Goal: Task Accomplishment & Management: Use online tool/utility

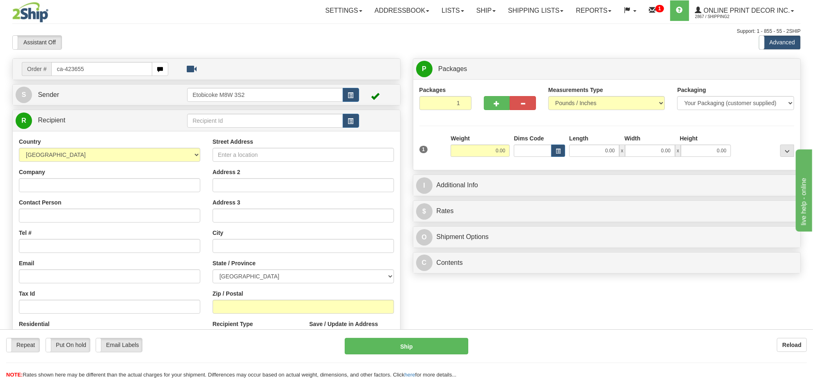
type input "ca-423655"
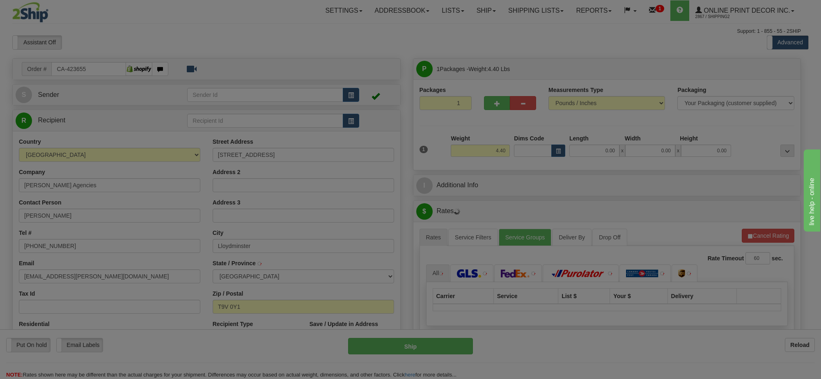
type input "LLOYDMINSTER"
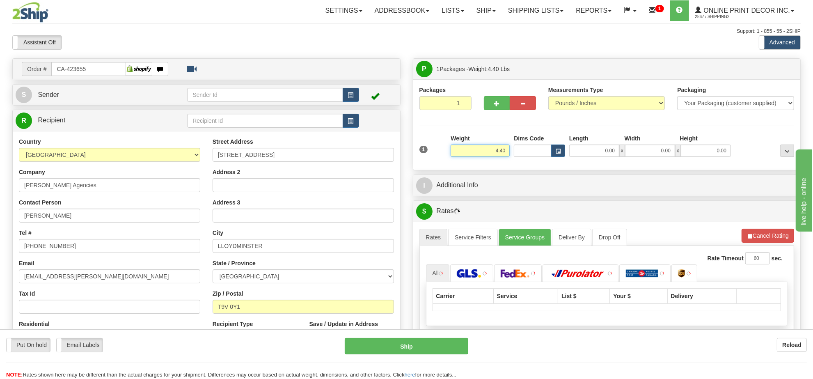
click at [492, 151] on input "4.40" at bounding box center [480, 150] width 59 height 12
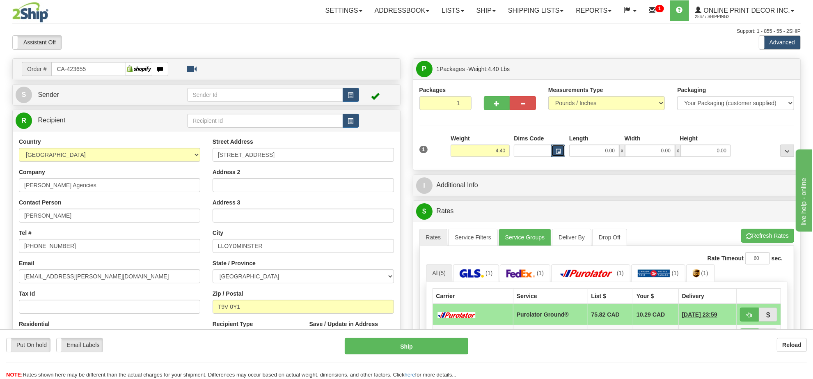
click at [559, 151] on span "button" at bounding box center [558, 151] width 5 height 5
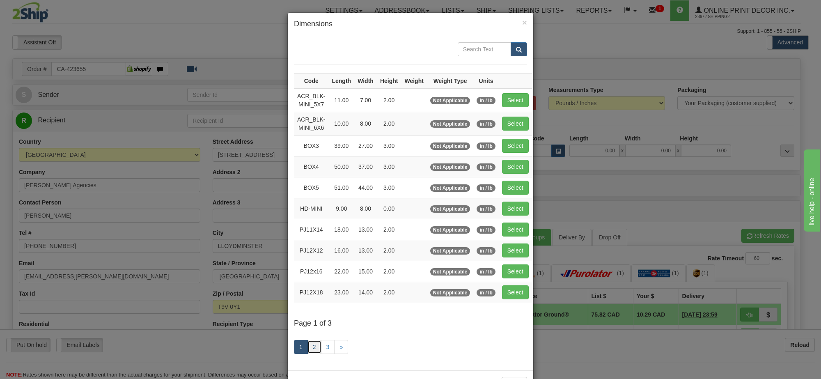
click at [312, 354] on link "2" at bounding box center [314, 347] width 14 height 14
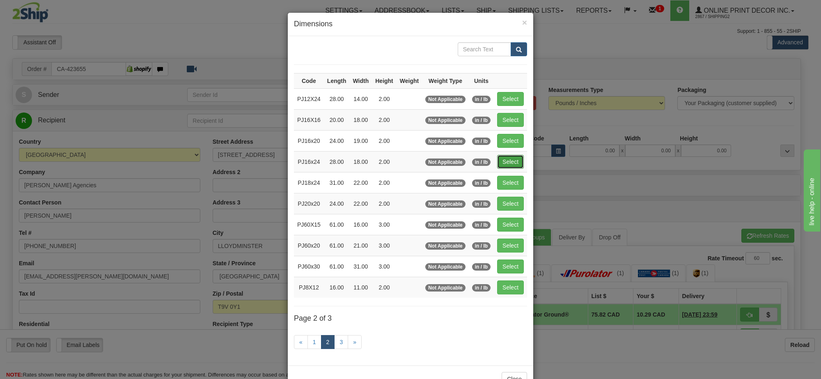
drag, startPoint x: 505, startPoint y: 161, endPoint x: 725, endPoint y: 211, distance: 225.9
click at [507, 161] on button "Select" at bounding box center [510, 162] width 27 height 14
type input "PJ16x24"
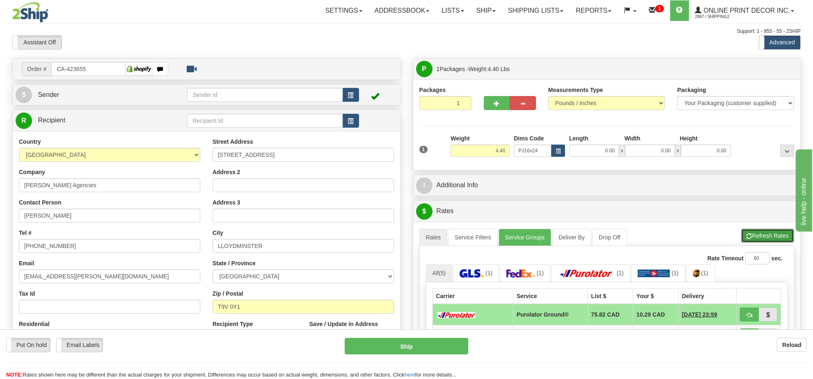
click at [786, 242] on button "Refresh Rates" at bounding box center [767, 236] width 53 height 14
type input "28.00"
type input "18.00"
type input "2.00"
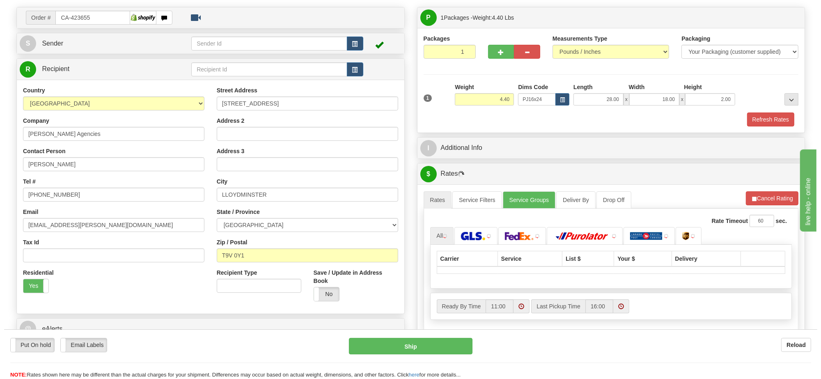
scroll to position [103, 0]
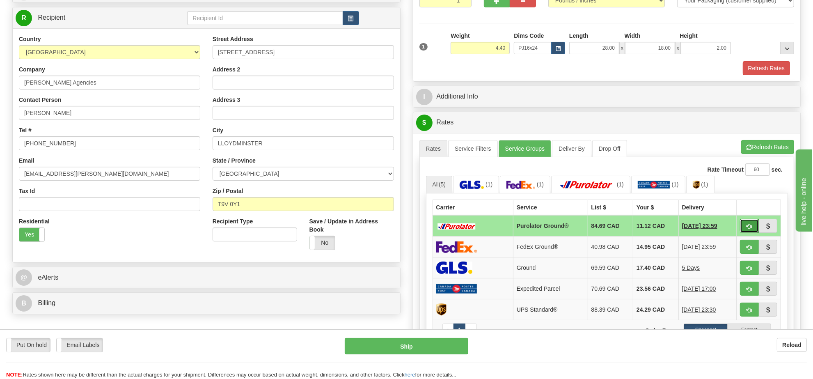
drag, startPoint x: 752, startPoint y: 229, endPoint x: 748, endPoint y: 226, distance: 5.0
click at [752, 229] on button "button" at bounding box center [749, 226] width 19 height 14
type input "260"
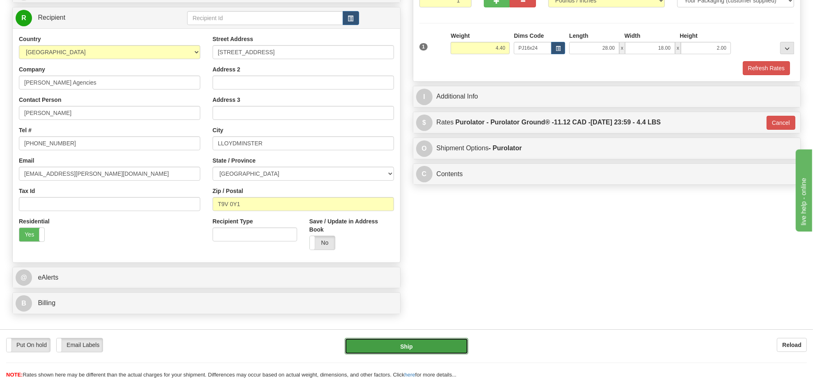
click at [407, 345] on button "Ship" at bounding box center [406, 346] width 123 height 16
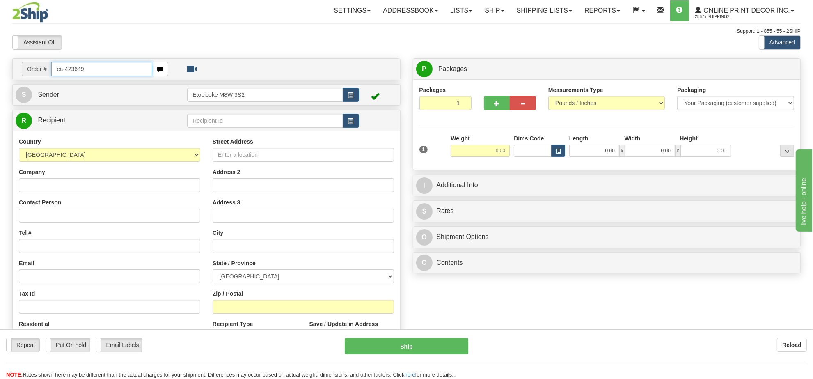
type input "ca-423649"
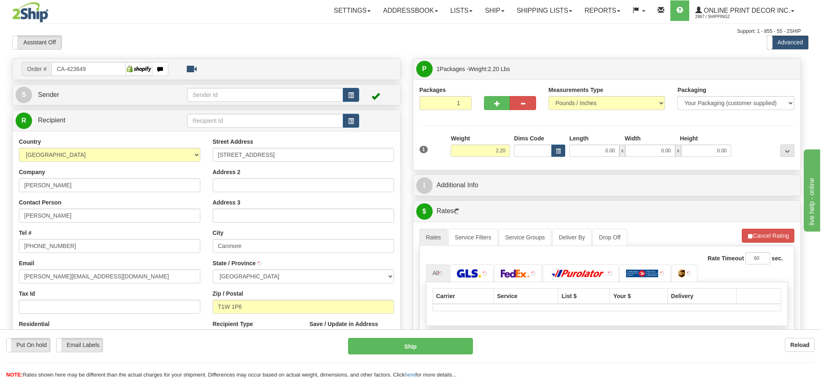
type input "CANMORE"
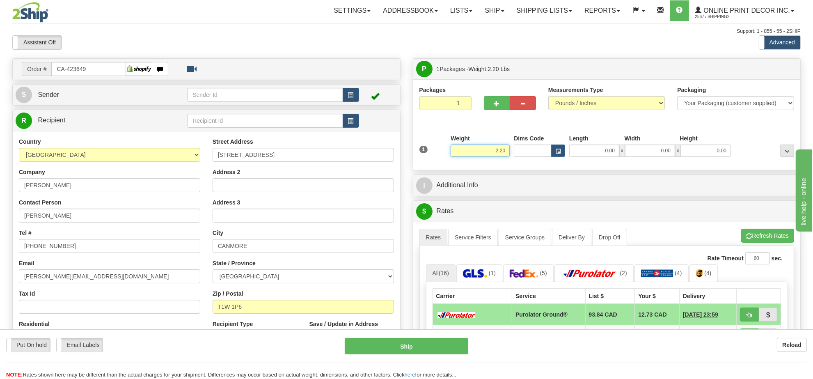
click at [487, 155] on input "2.20" at bounding box center [480, 150] width 59 height 12
click at [487, 154] on input "2.20" at bounding box center [480, 150] width 59 height 12
type input "8.00"
click at [558, 152] on span "button" at bounding box center [558, 151] width 5 height 5
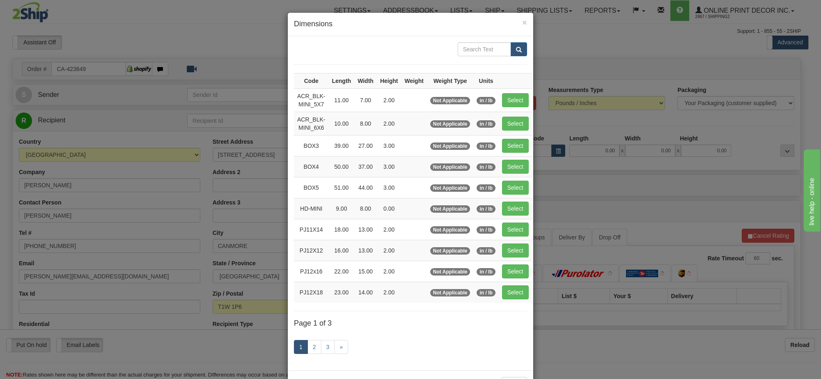
click at [505, 156] on tbody "Code Length Width Height Weight Weight Type Units ACR_BLK-MINI_5X7 11.00 7.00 2…" at bounding box center [413, 187] width 238 height 229
click at [509, 150] on button "Select" at bounding box center [515, 146] width 27 height 14
type input "BOX3"
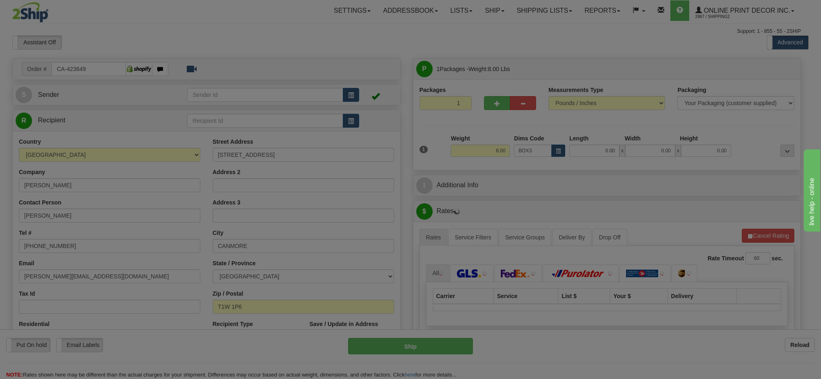
type input "39.00"
type input "27.00"
type input "3.00"
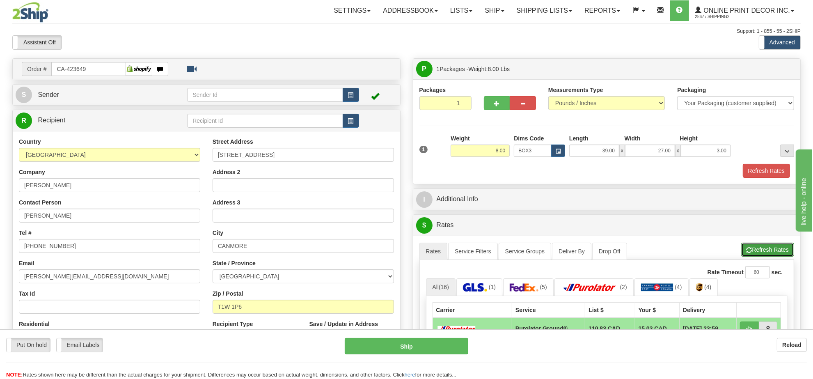
click at [783, 252] on button "Refresh Rates" at bounding box center [767, 249] width 53 height 14
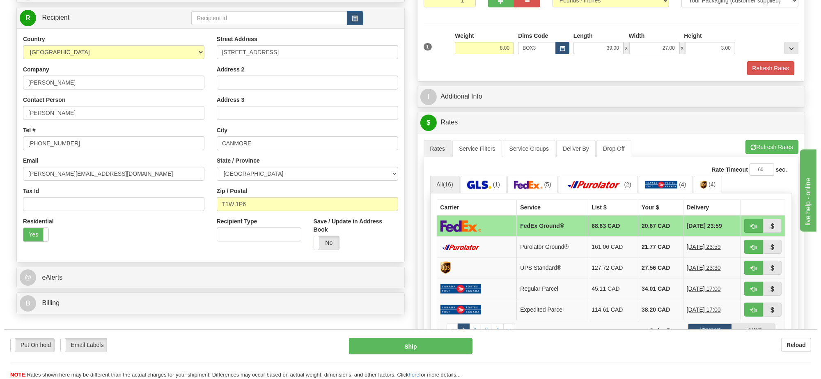
scroll to position [154, 0]
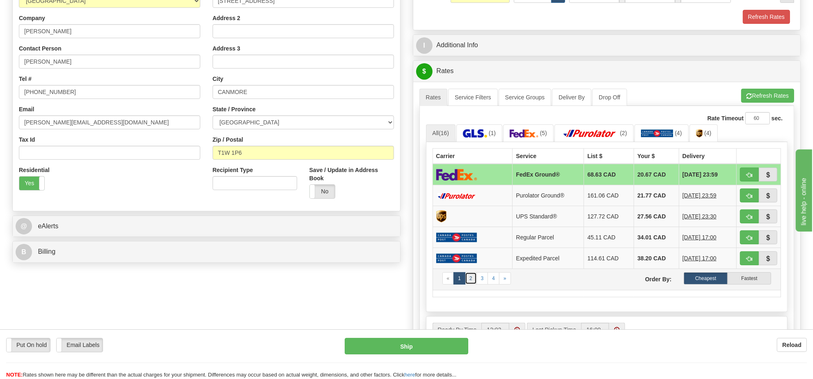
click at [474, 280] on link "2" at bounding box center [471, 278] width 12 height 12
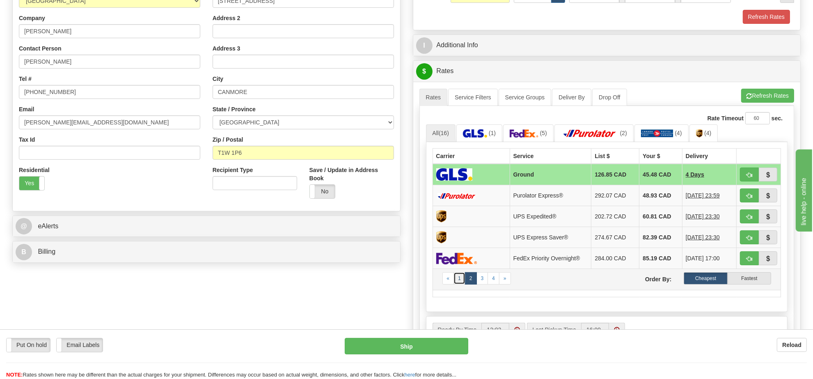
click at [463, 281] on link "1" at bounding box center [459, 278] width 12 height 12
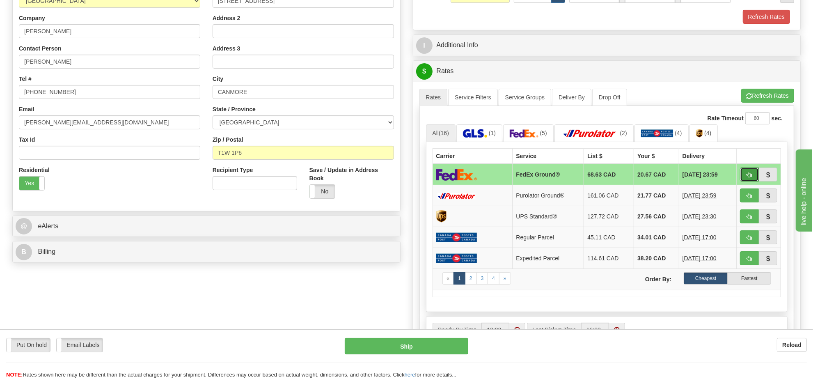
click at [744, 178] on button "button" at bounding box center [749, 174] width 19 height 14
type input "92"
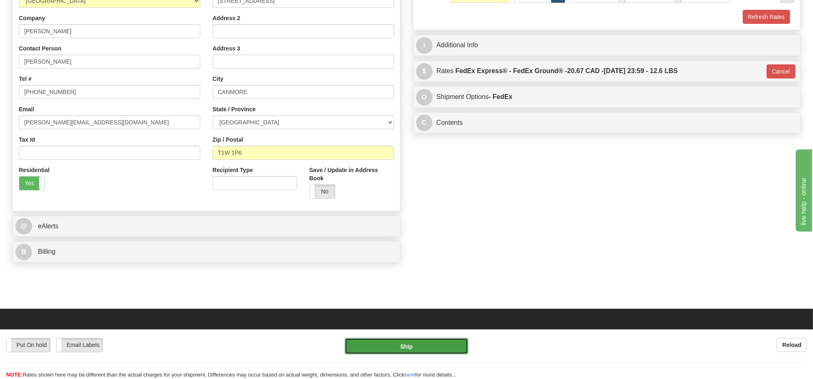
click at [437, 344] on button "Ship" at bounding box center [406, 346] width 123 height 16
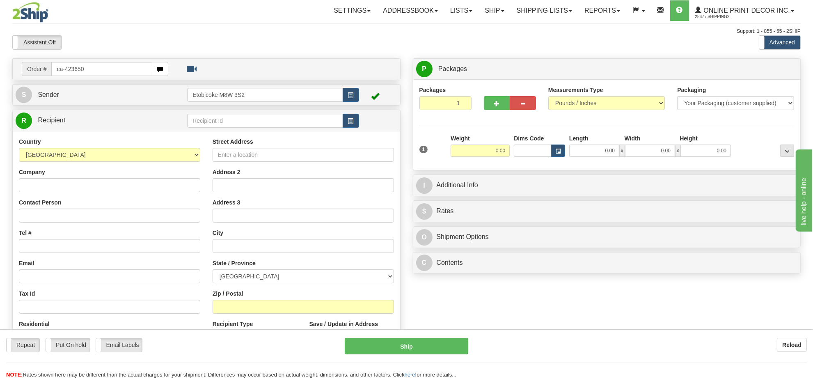
type input "ca-423650"
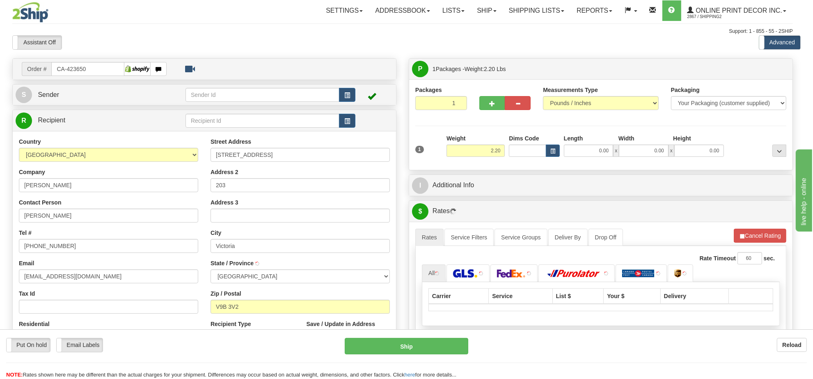
type input "LANGFORD"
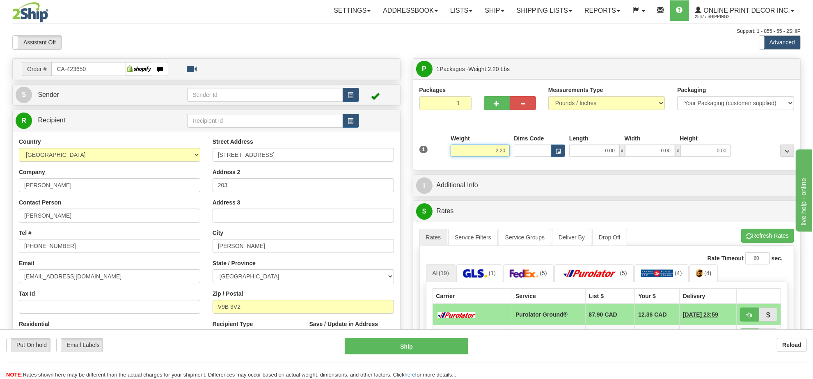
click at [474, 154] on input "2.20" at bounding box center [480, 150] width 59 height 12
type input "8.00"
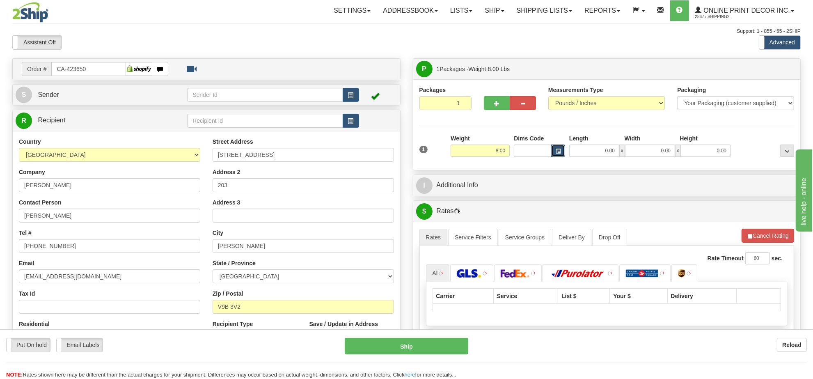
click at [559, 153] on span "button" at bounding box center [558, 151] width 5 height 5
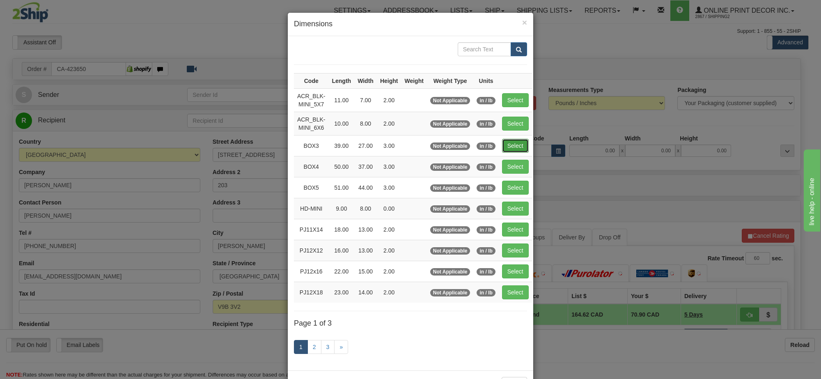
click at [515, 148] on button "Select" at bounding box center [515, 146] width 27 height 14
type input "BOX3"
type input "39.00"
type input "27.00"
type input "3.00"
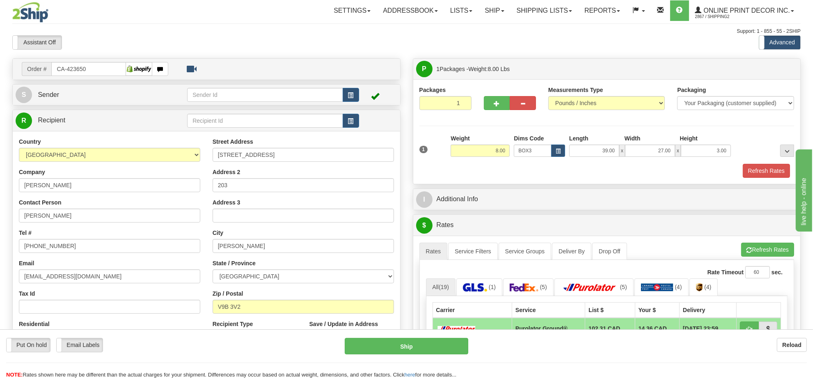
click at [787, 249] on li "Refresh Rates Cancel Rating" at bounding box center [767, 249] width 53 height 14
click at [787, 249] on button "Refresh Rates" at bounding box center [767, 249] width 53 height 14
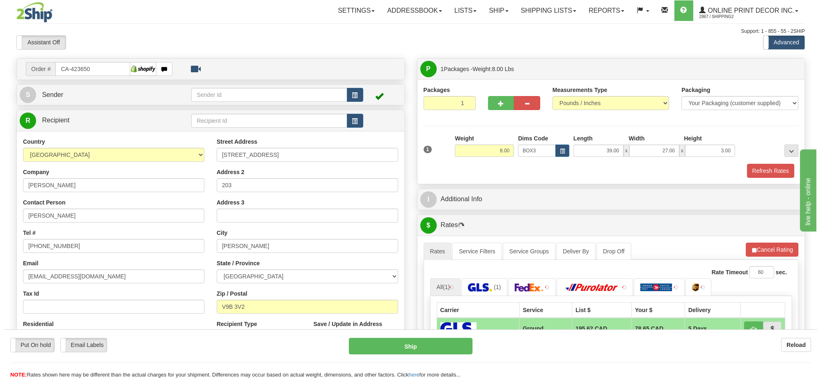
scroll to position [103, 0]
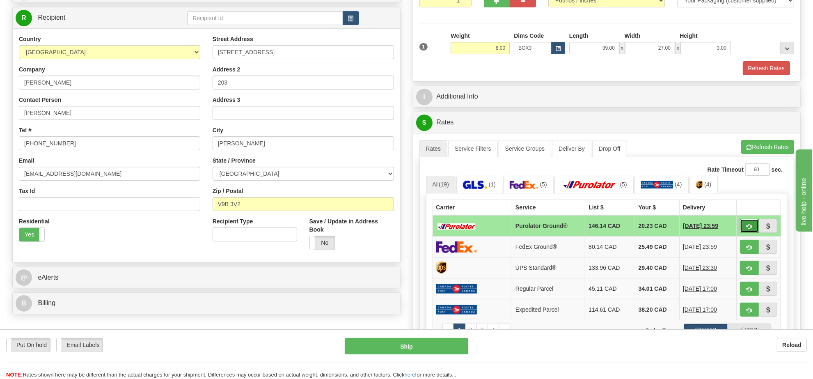
click at [745, 232] on button "button" at bounding box center [749, 226] width 19 height 14
type input "260"
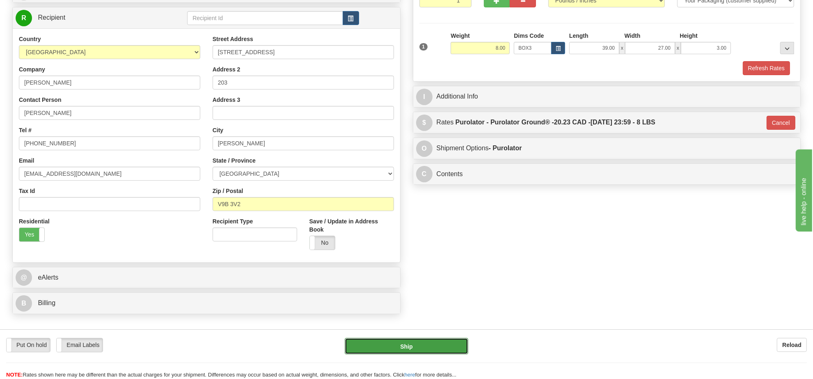
click at [436, 345] on button "Ship" at bounding box center [406, 346] width 123 height 16
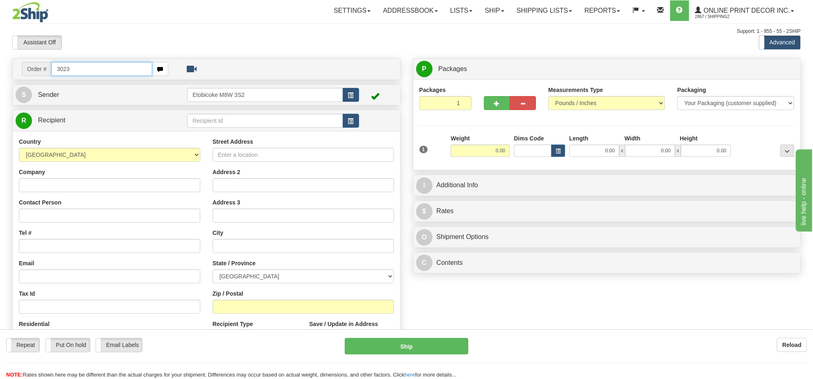
type input "3023"
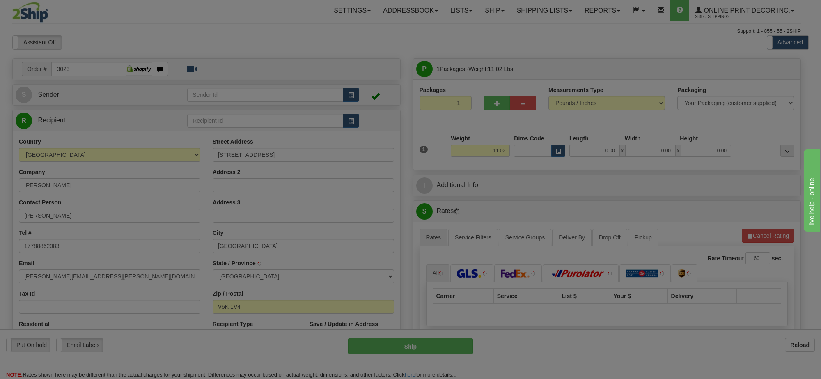
type input "VANCOUVER"
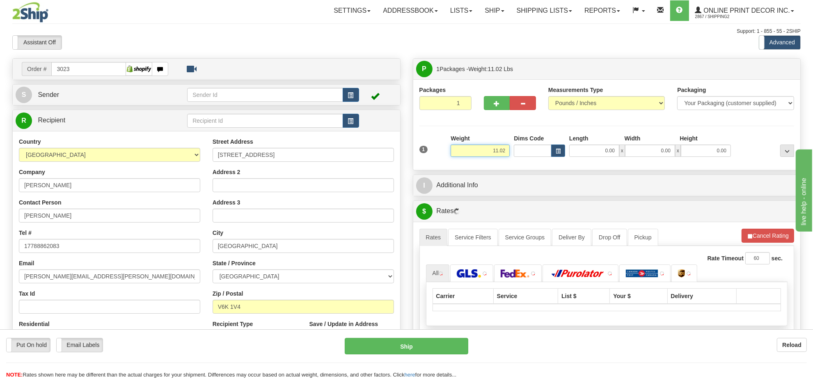
click at [488, 152] on input "11.02" at bounding box center [480, 150] width 59 height 12
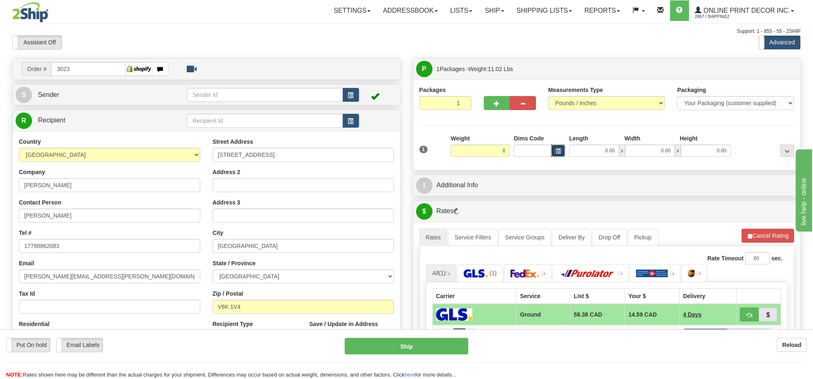
type input "8.00"
click at [557, 150] on span "button" at bounding box center [558, 151] width 5 height 5
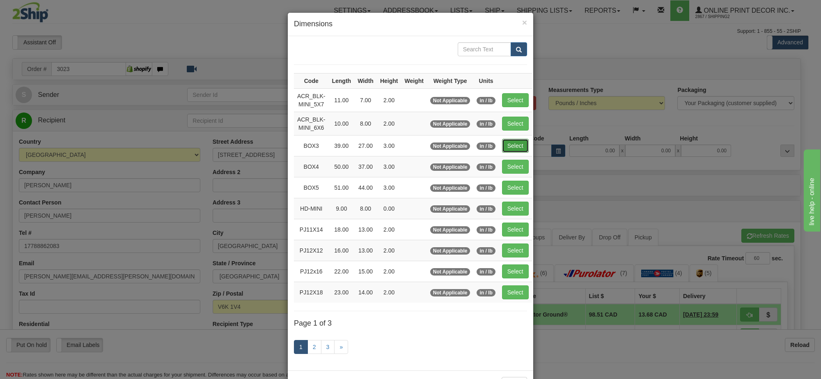
click at [522, 145] on button "Select" at bounding box center [515, 146] width 27 height 14
type input "BOX3"
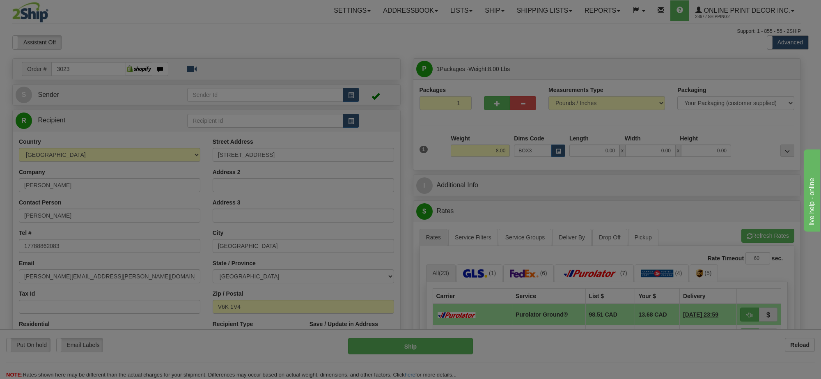
type input "39.00"
type input "27.00"
type input "3.00"
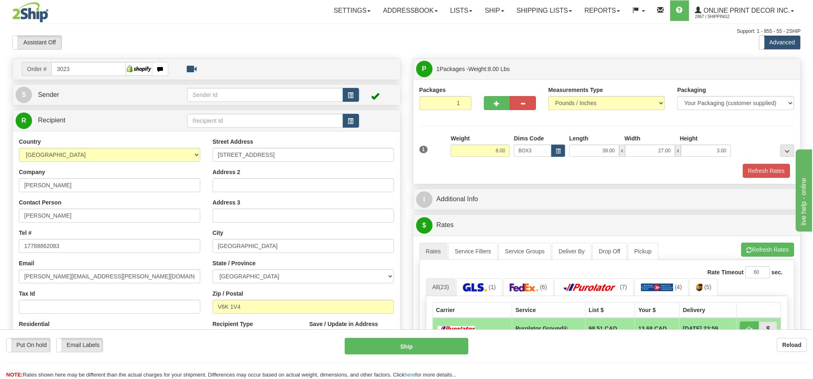
click at [748, 243] on div "A change has been made which could impact your rate estimate. To ensure the est…" at bounding box center [606, 377] width 387 height 282
click at [748, 253] on span "button" at bounding box center [749, 249] width 6 height 5
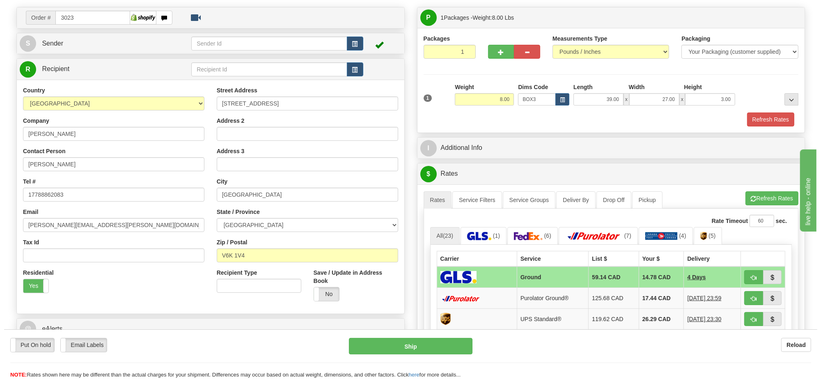
scroll to position [103, 0]
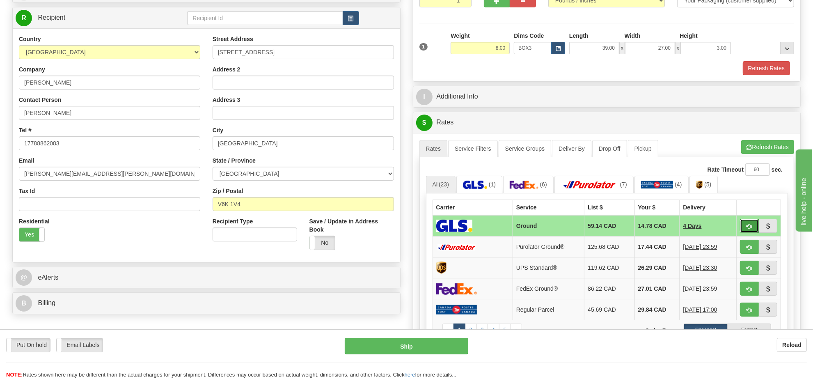
click at [744, 229] on button "button" at bounding box center [749, 226] width 19 height 14
type input "1"
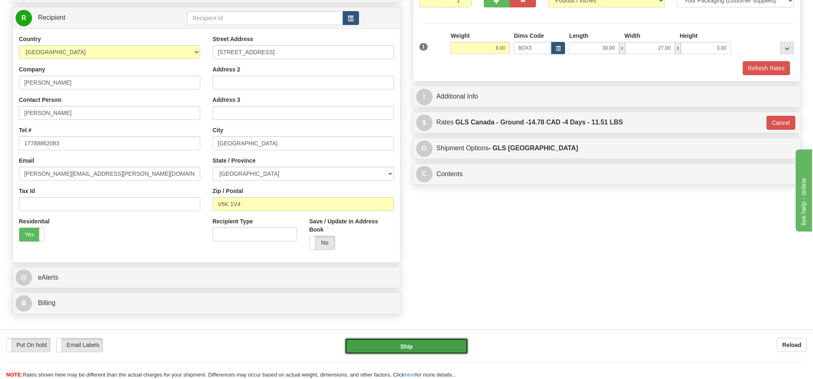
click at [425, 341] on button "Ship" at bounding box center [406, 346] width 123 height 16
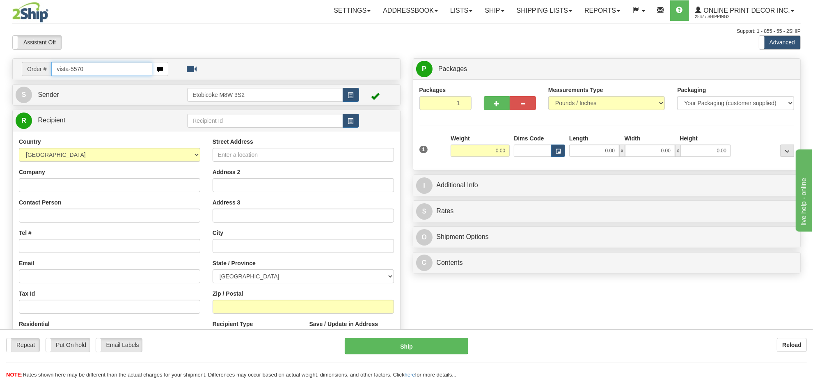
type input "vista-5570"
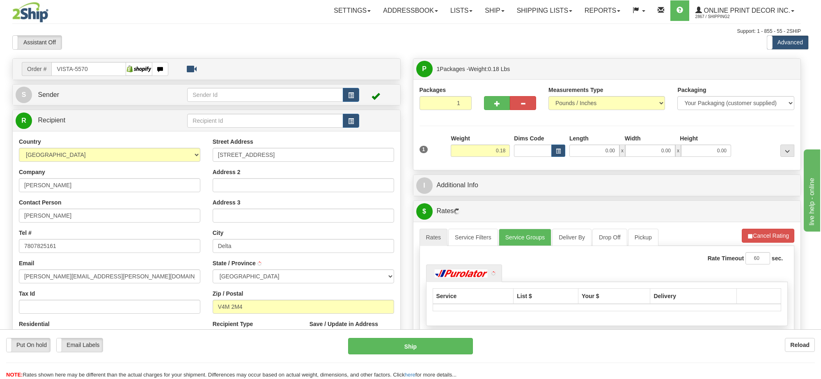
type input "DELTA"
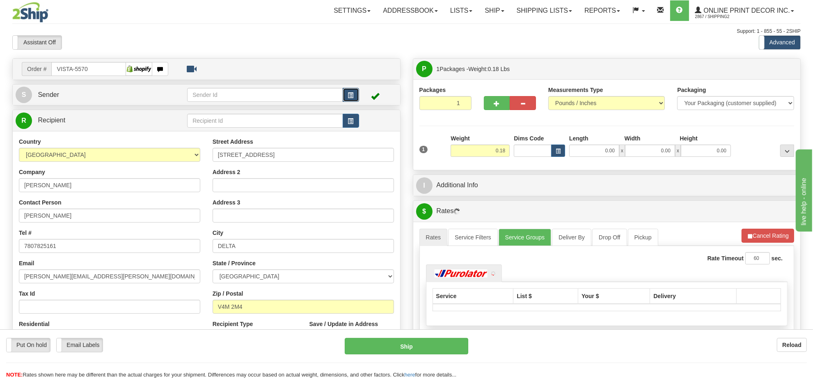
click at [352, 90] on button "button" at bounding box center [351, 95] width 16 height 14
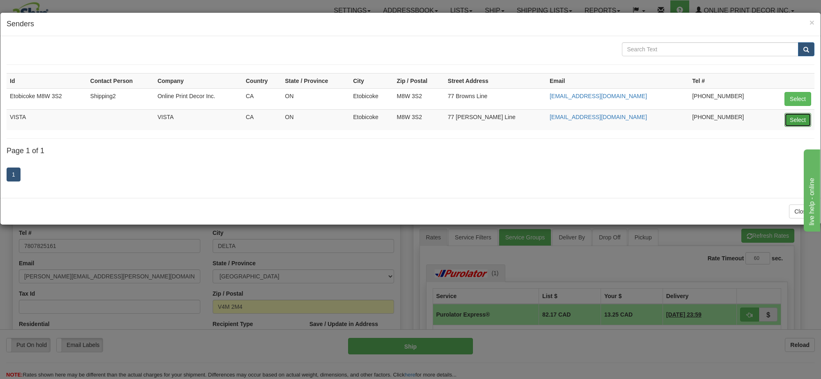
click at [795, 119] on button "Select" at bounding box center [797, 120] width 27 height 14
type input "VISTA"
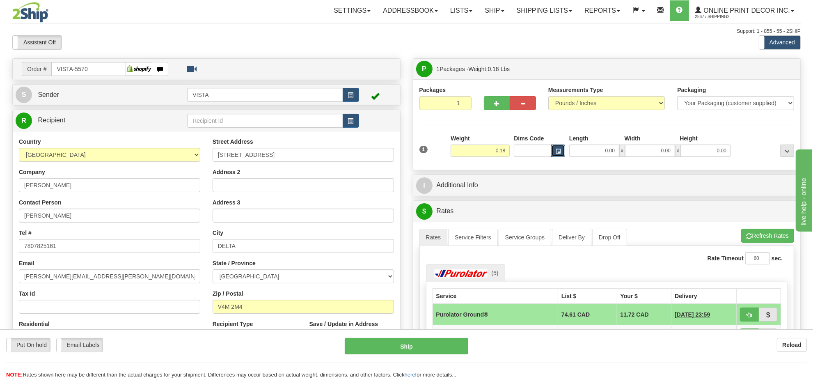
click at [562, 152] on button "button" at bounding box center [558, 150] width 14 height 12
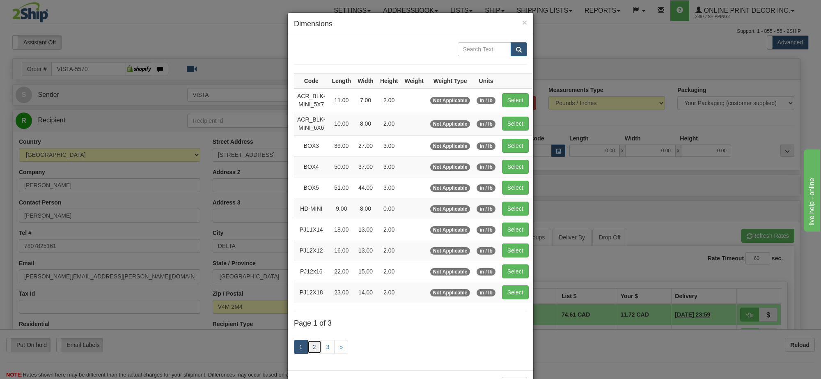
click at [307, 345] on link "2" at bounding box center [314, 347] width 14 height 14
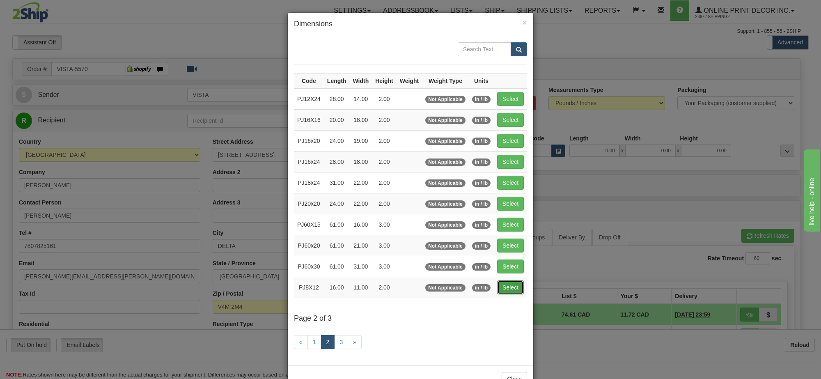
click at [501, 289] on button "Select" at bounding box center [510, 287] width 27 height 14
type input "PJ8X12"
type input "16.00"
type input "11.00"
type input "2.00"
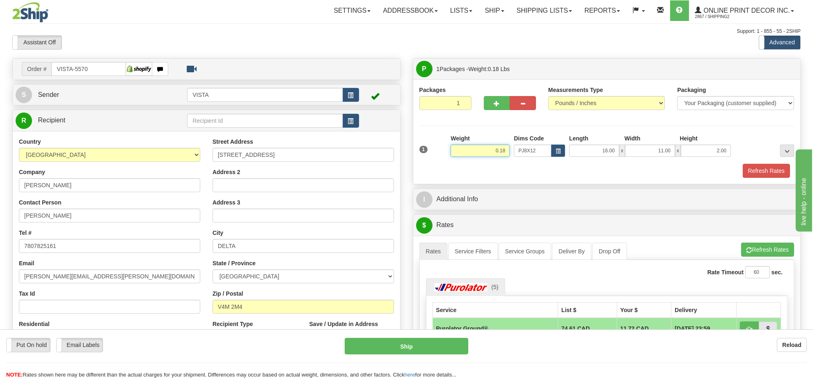
click at [458, 144] on div "Weight 0.18" at bounding box center [480, 145] width 59 height 23
type input "1.10"
click at [762, 173] on button "Refresh Rates" at bounding box center [766, 171] width 47 height 14
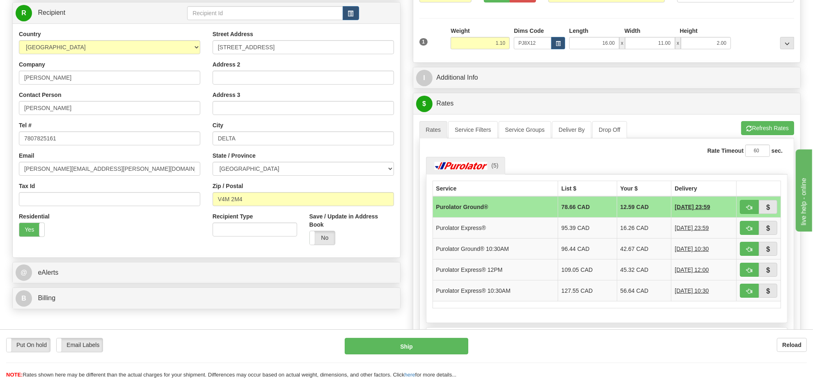
scroll to position [109, 0]
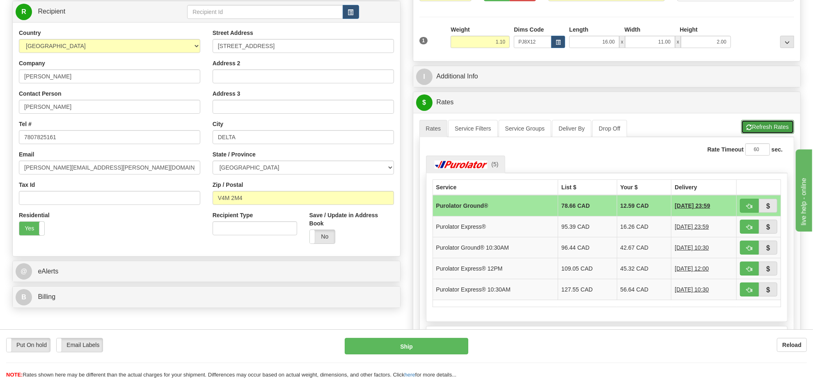
click at [771, 134] on button "Refresh Rates" at bounding box center [767, 127] width 53 height 14
click at [746, 206] on button "button" at bounding box center [749, 206] width 19 height 14
type input "260"
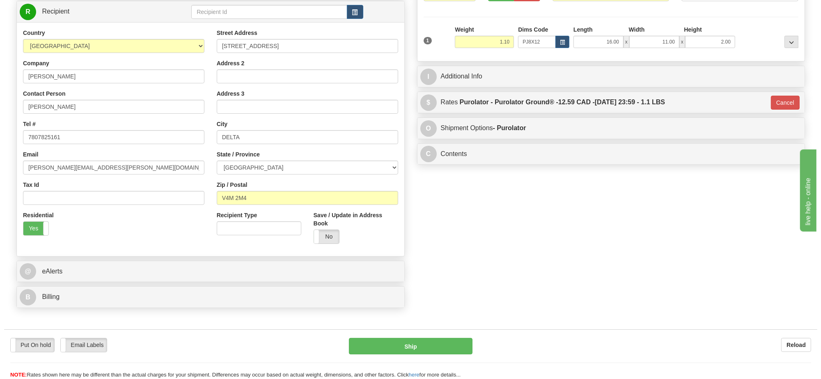
scroll to position [0, 0]
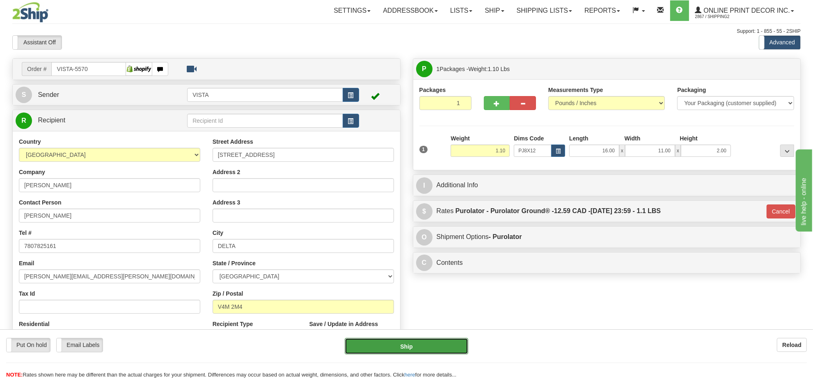
click at [428, 338] on button "Ship" at bounding box center [406, 346] width 123 height 16
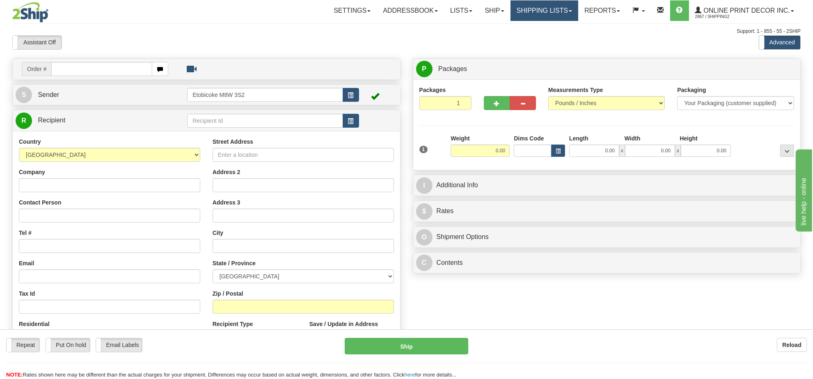
click at [538, 9] on link "Shipping lists" at bounding box center [544, 10] width 68 height 21
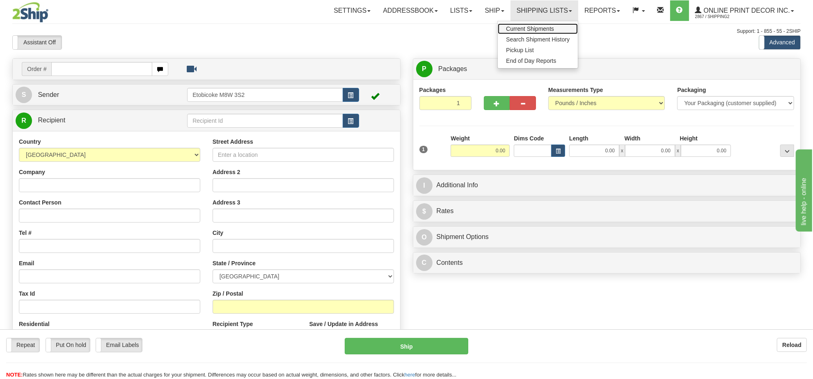
click at [526, 32] on span "Current Shipments" at bounding box center [530, 28] width 48 height 7
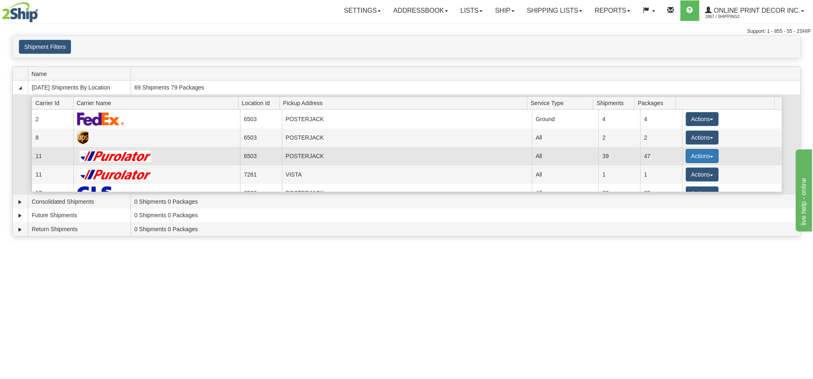
click at [695, 152] on button "Actions" at bounding box center [702, 156] width 33 height 14
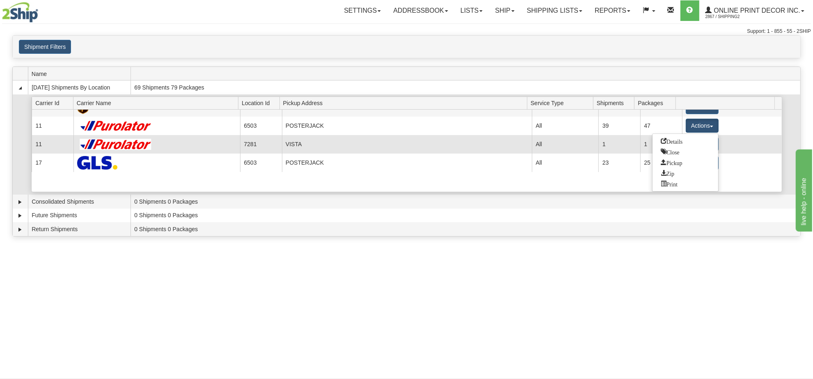
click at [727, 151] on td "Actions Details Close Pickup Zip Print" at bounding box center [732, 144] width 100 height 18
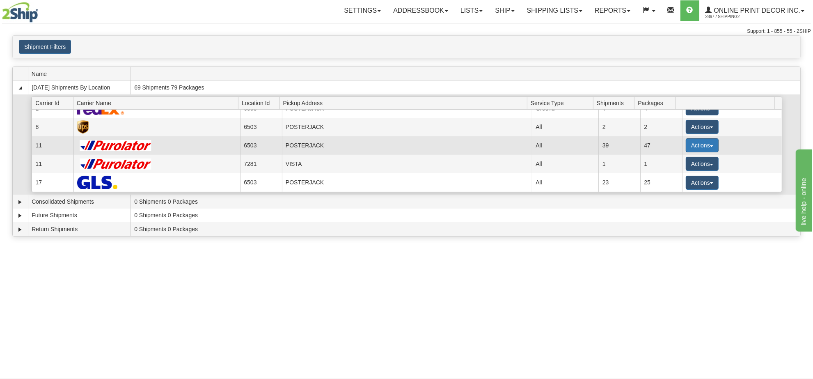
click at [703, 144] on button "Actions" at bounding box center [702, 145] width 33 height 14
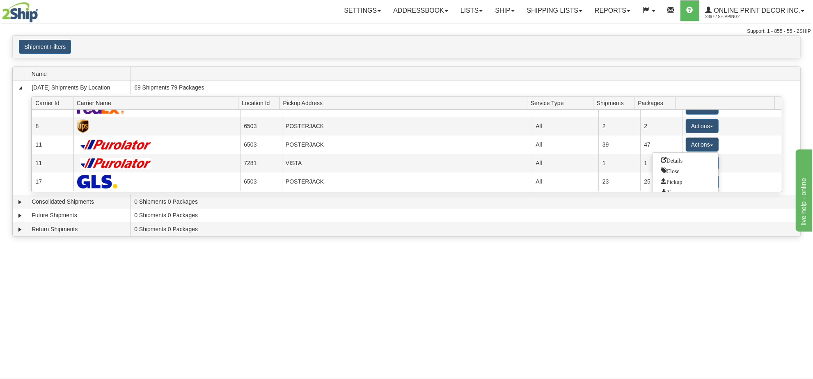
click at [719, 261] on div "Toggle navigation Settings Shipping Preferences Fields Preferences New Recipien…" at bounding box center [406, 189] width 813 height 379
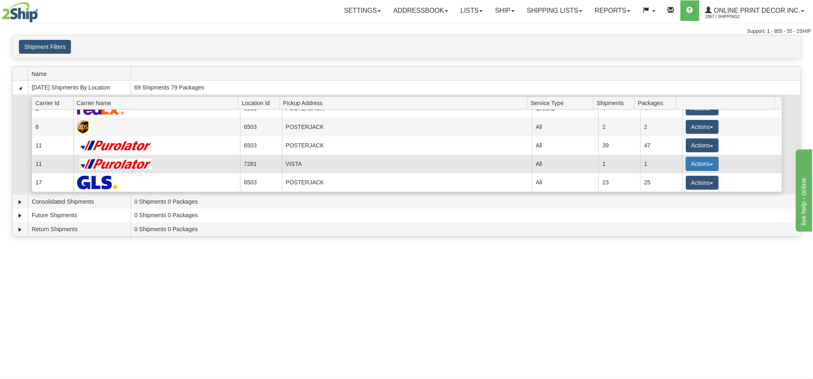
click at [698, 161] on button "Actions" at bounding box center [702, 164] width 33 height 14
click at [678, 177] on span "Details" at bounding box center [672, 178] width 22 height 6
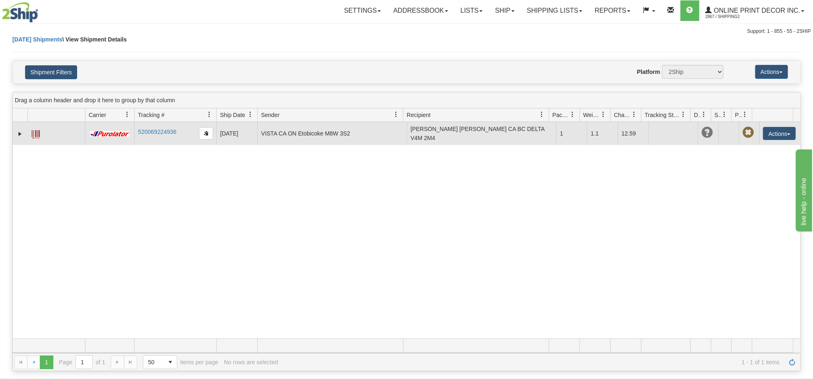
click at [282, 132] on td "VISTA CA ON Etobicoke M8W 3S2" at bounding box center [331, 133] width 149 height 23
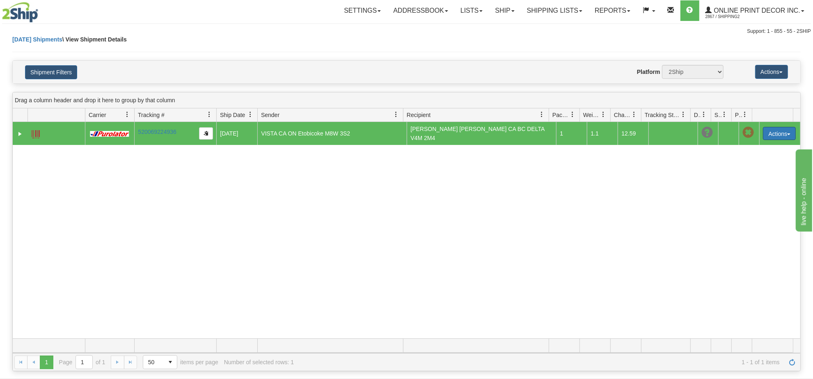
click at [769, 133] on button "Actions" at bounding box center [779, 133] width 33 height 13
click at [750, 177] on link "Delete" at bounding box center [763, 180] width 66 height 11
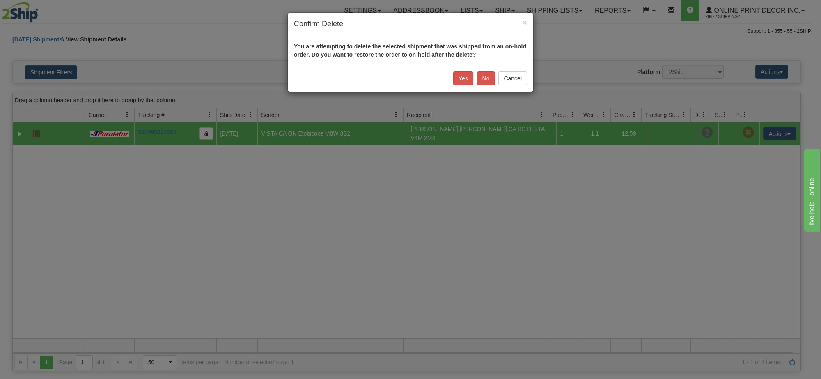
click at [453, 75] on div "Yes No Cancel" at bounding box center [410, 78] width 245 height 27
click at [459, 79] on button "Yes" at bounding box center [463, 78] width 20 height 14
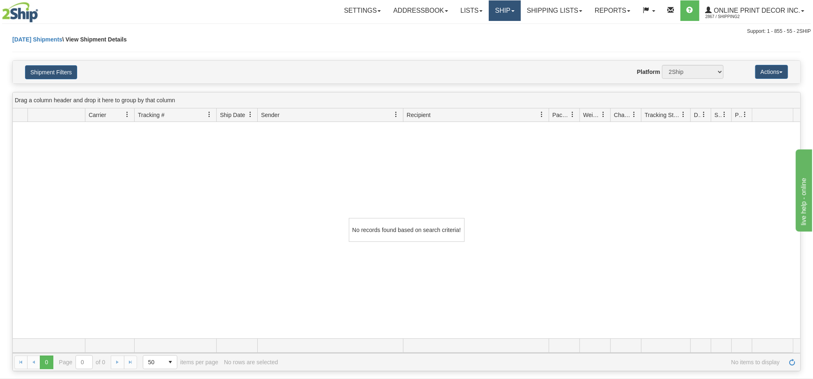
click at [494, 14] on link "Ship" at bounding box center [505, 10] width 32 height 21
click at [482, 27] on span "Ship Screen" at bounding box center [469, 28] width 31 height 7
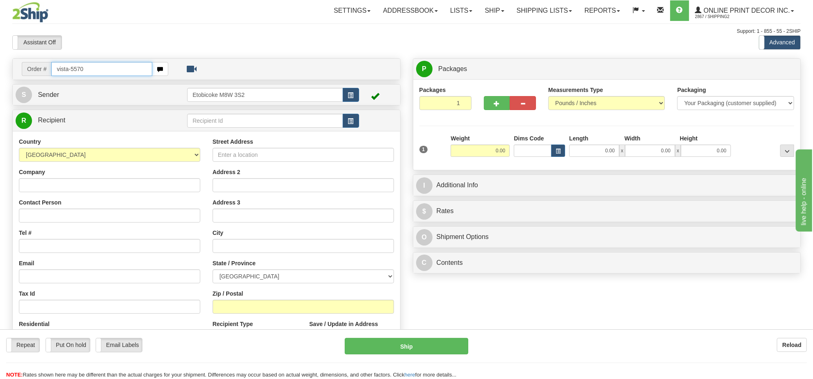
type input "vista-5570"
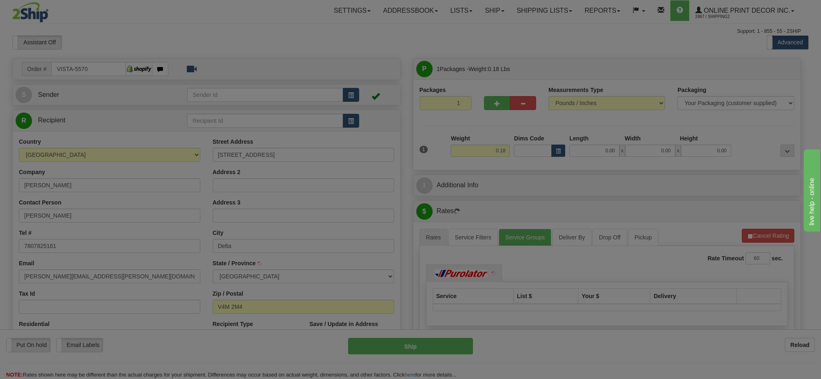
type input "DELTA"
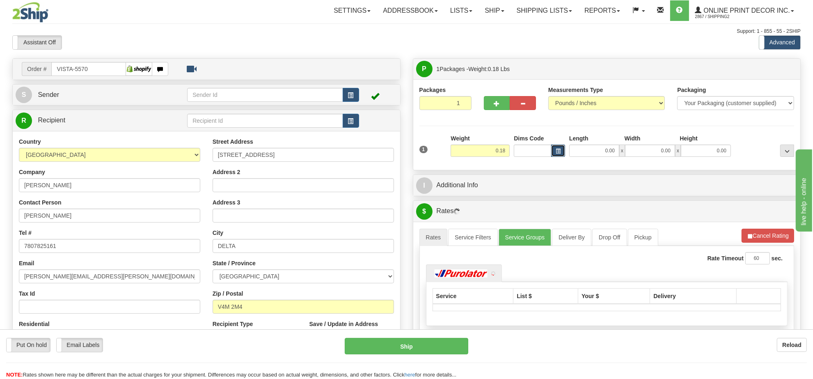
click at [561, 153] on button "button" at bounding box center [558, 150] width 14 height 12
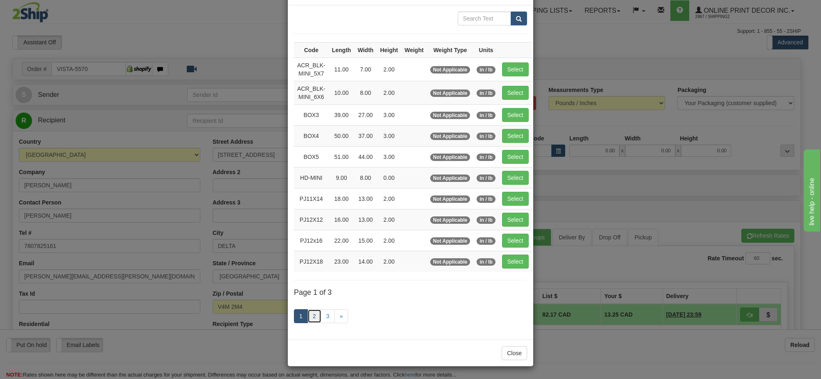
click at [309, 312] on link "2" at bounding box center [314, 316] width 14 height 14
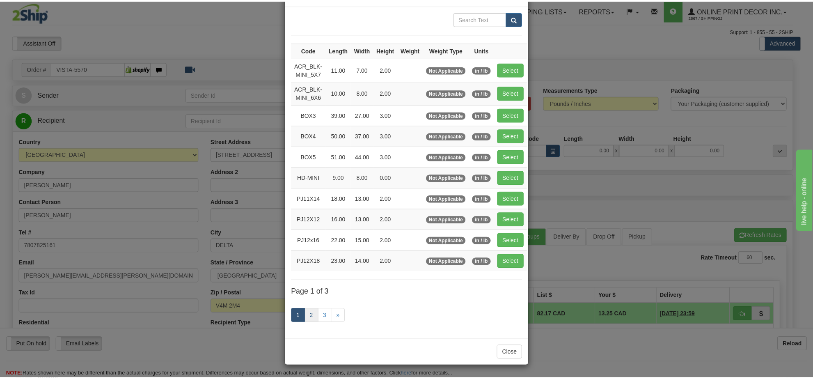
scroll to position [30, 0]
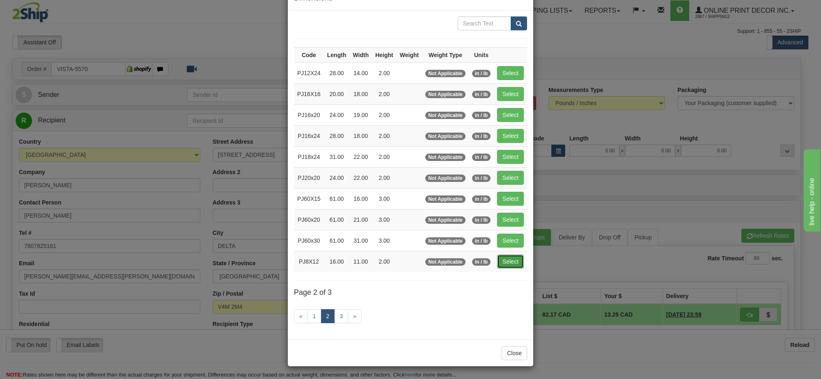
click at [505, 258] on button "Select" at bounding box center [510, 261] width 27 height 14
type input "PJ8X12"
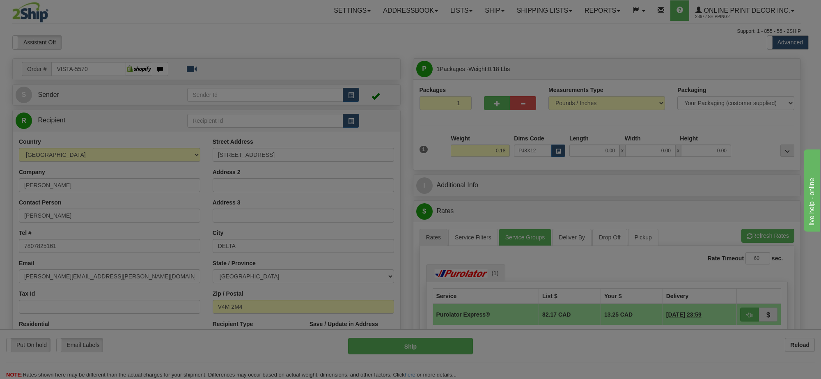
type input "16.00"
type input "11.00"
type input "2.00"
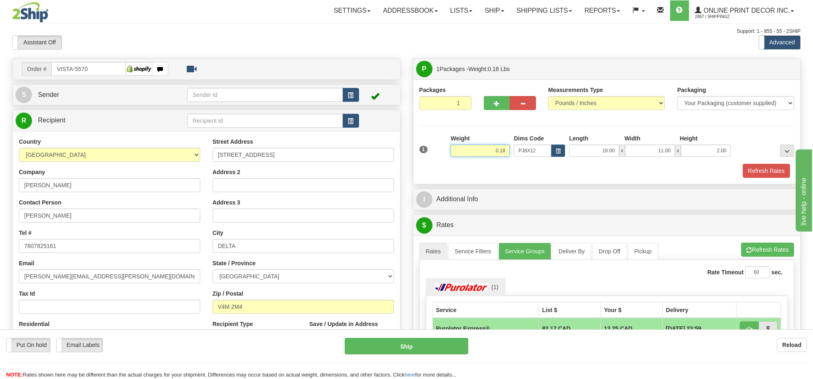
drag, startPoint x: 505, startPoint y: 147, endPoint x: 475, endPoint y: 150, distance: 30.9
click at [475, 150] on input "0.18" at bounding box center [480, 150] width 59 height 12
type input "1.10"
click at [350, 96] on span "button" at bounding box center [351, 95] width 6 height 5
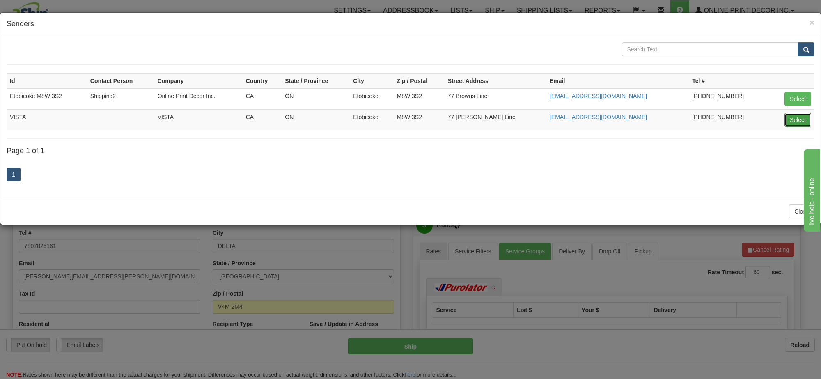
click at [792, 120] on button "Select" at bounding box center [797, 120] width 27 height 14
type input "VISTA"
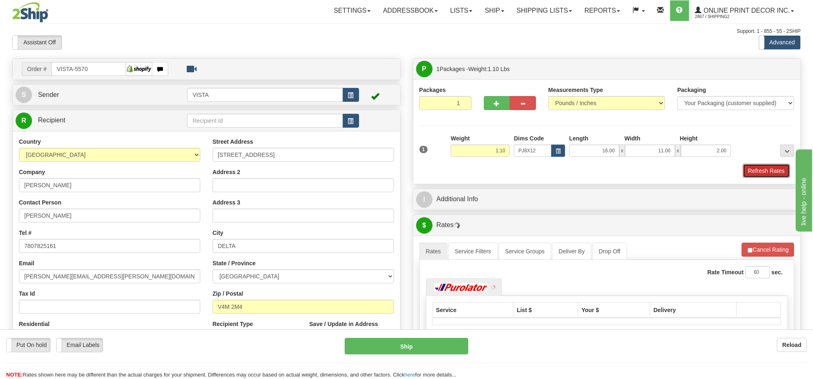
click at [758, 176] on button "Refresh Rates" at bounding box center [766, 171] width 47 height 14
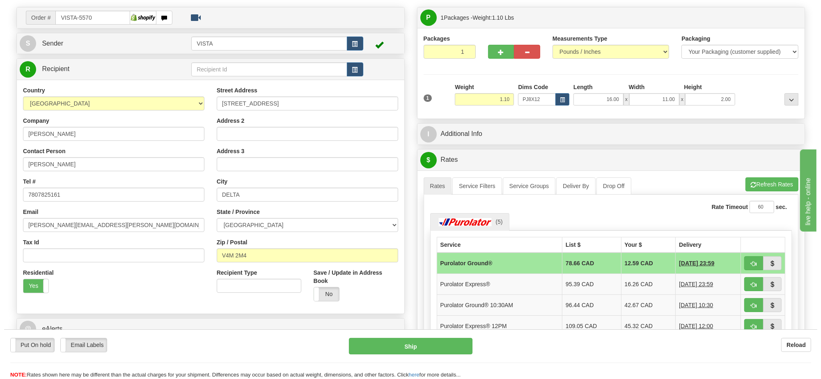
scroll to position [103, 0]
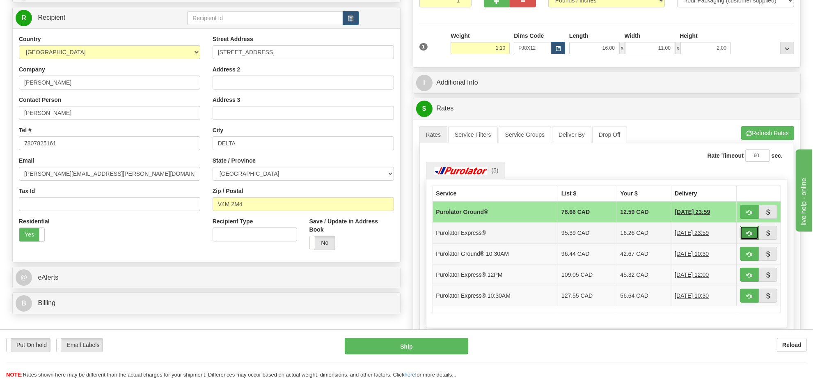
click at [748, 234] on span "button" at bounding box center [749, 233] width 6 height 5
type input "202"
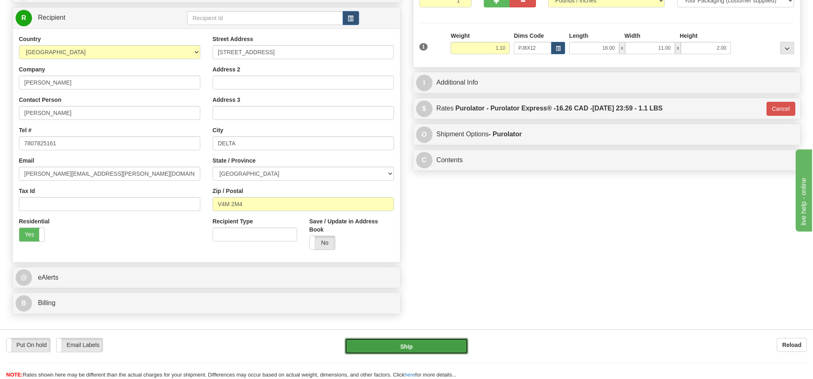
click at [444, 343] on button "Ship" at bounding box center [406, 346] width 123 height 16
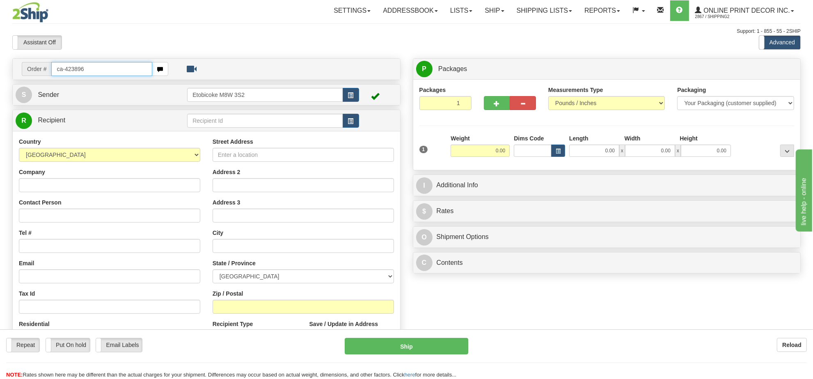
type input "ca-423896"
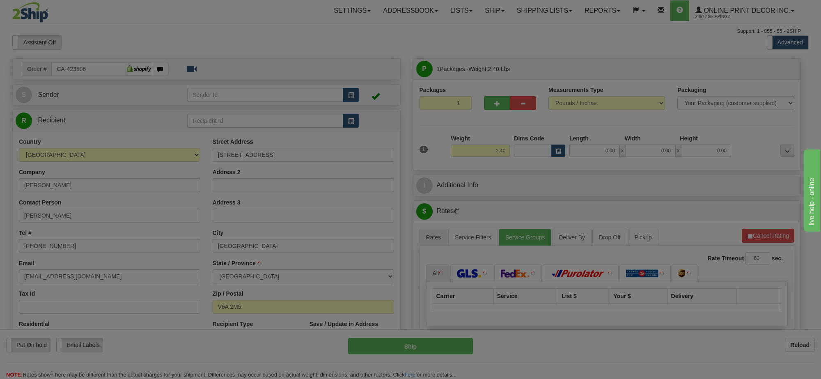
type input "[GEOGRAPHIC_DATA]"
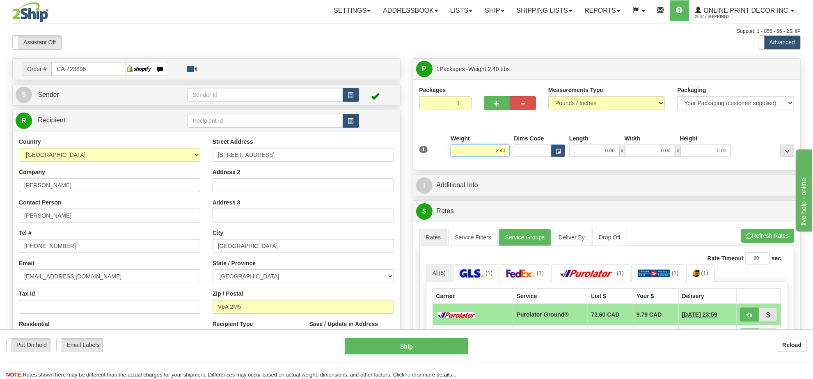
click at [501, 152] on input "2.40" at bounding box center [480, 150] width 59 height 12
type input "3.00"
click at [561, 146] on button "button" at bounding box center [558, 150] width 14 height 12
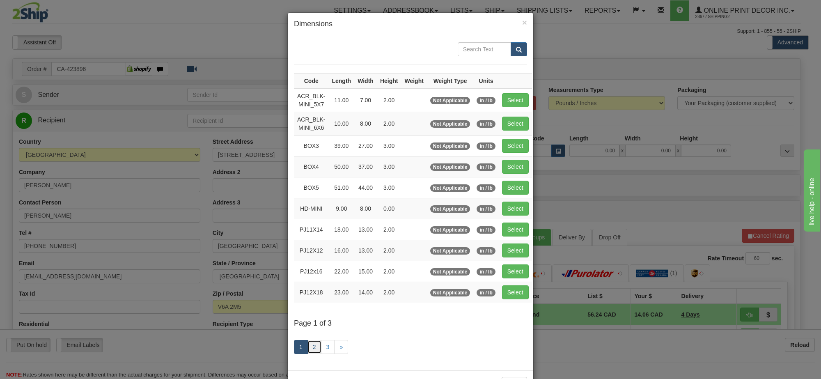
click at [310, 349] on link "2" at bounding box center [314, 347] width 14 height 14
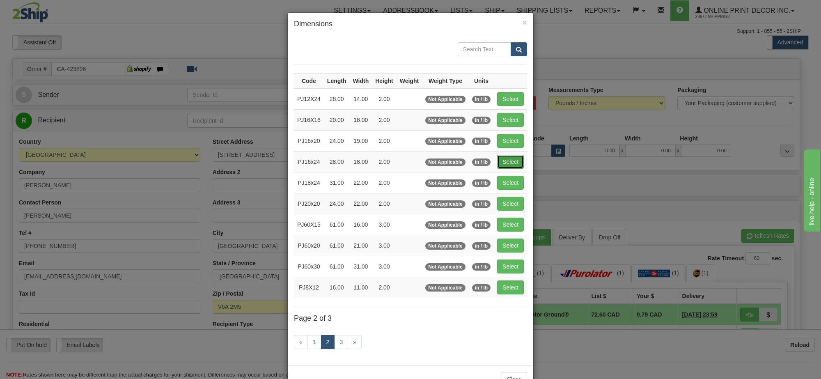
click at [515, 163] on button "Select" at bounding box center [510, 162] width 27 height 14
type input "PJ16x24"
type input "28.00"
type input "18.00"
type input "2.00"
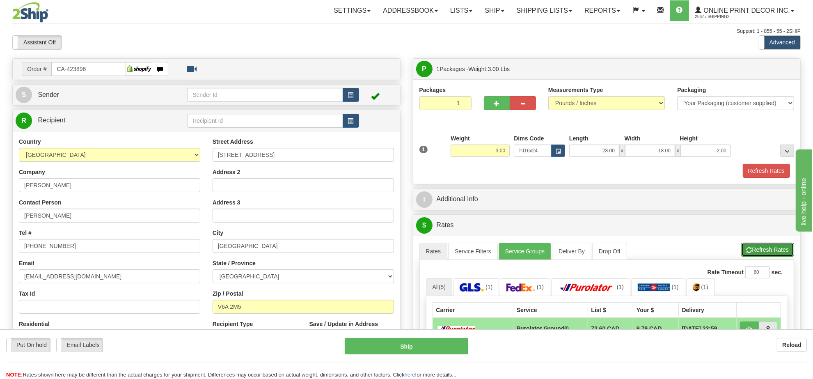
click at [776, 247] on button "Refresh Rates" at bounding box center [767, 249] width 53 height 14
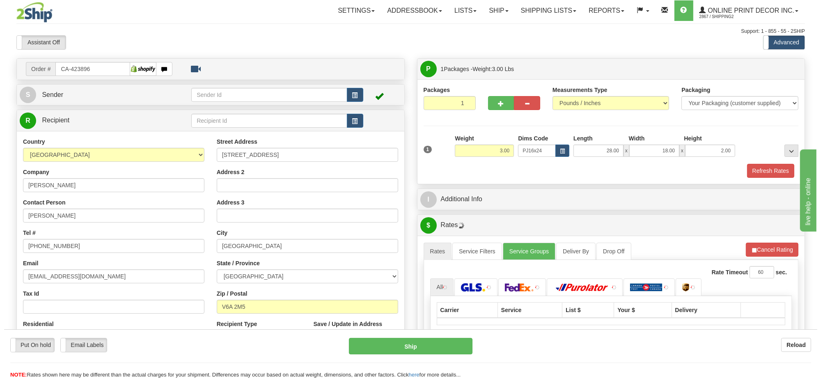
scroll to position [103, 0]
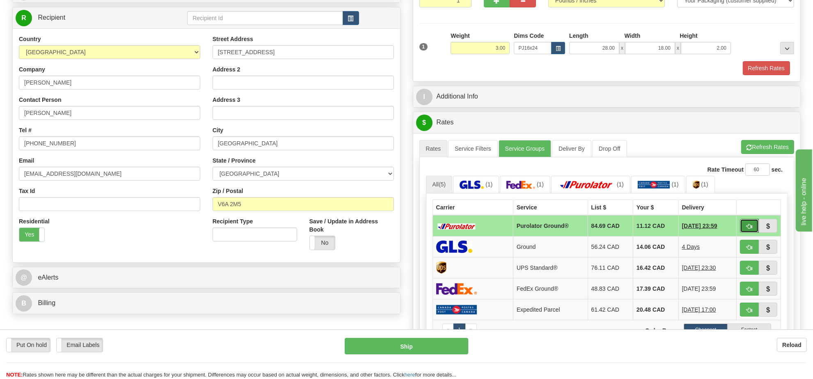
click at [752, 232] on button "button" at bounding box center [749, 226] width 19 height 14
type input "260"
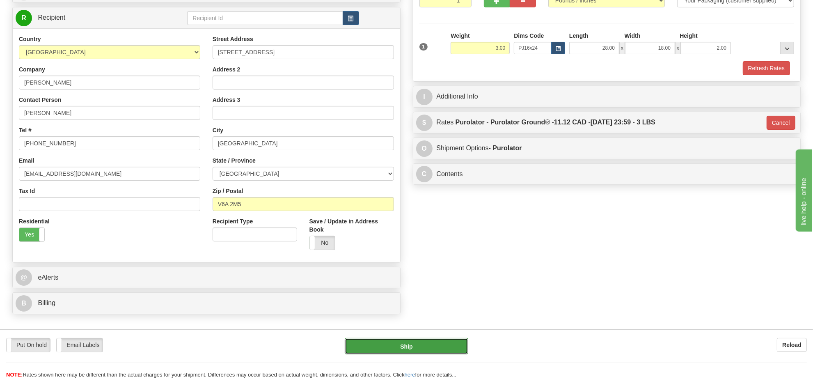
click at [446, 351] on button "Ship" at bounding box center [406, 346] width 123 height 16
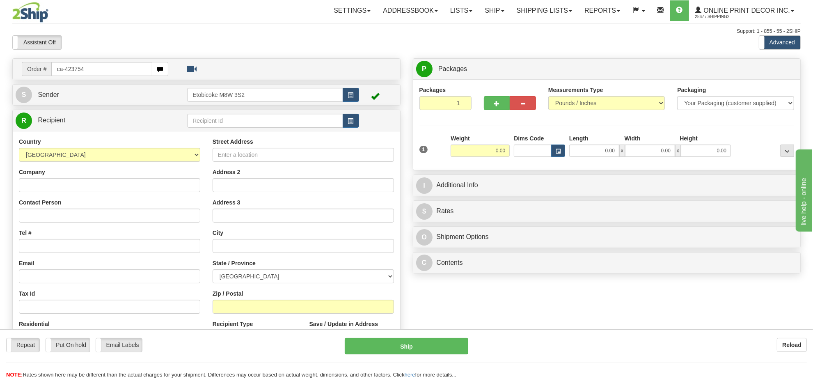
type input "ca-423754"
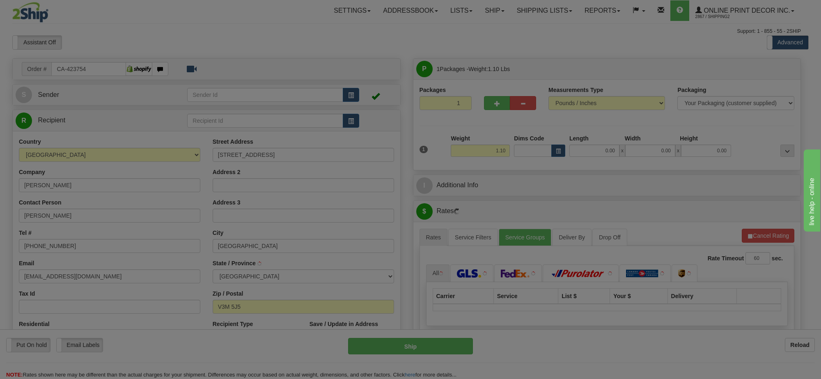
type input "[GEOGRAPHIC_DATA]"
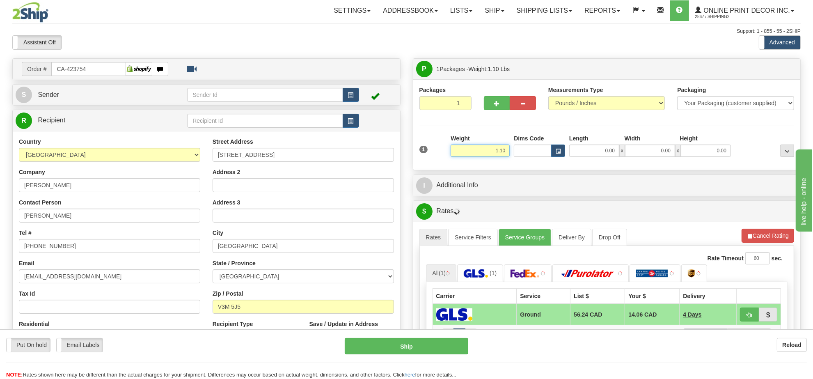
click at [487, 152] on input "1.10" at bounding box center [480, 150] width 59 height 12
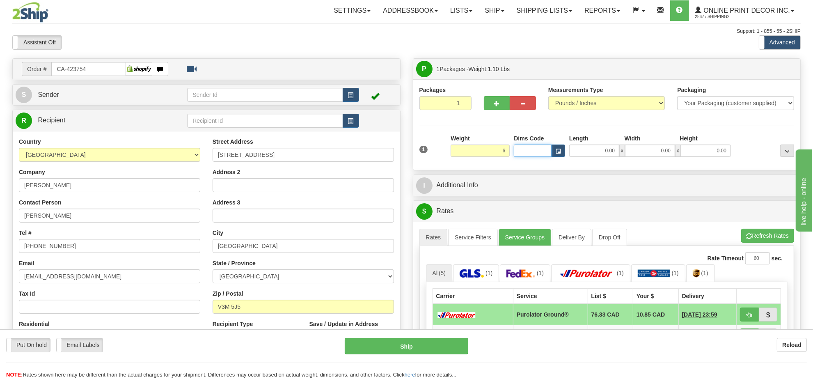
type input "6.00"
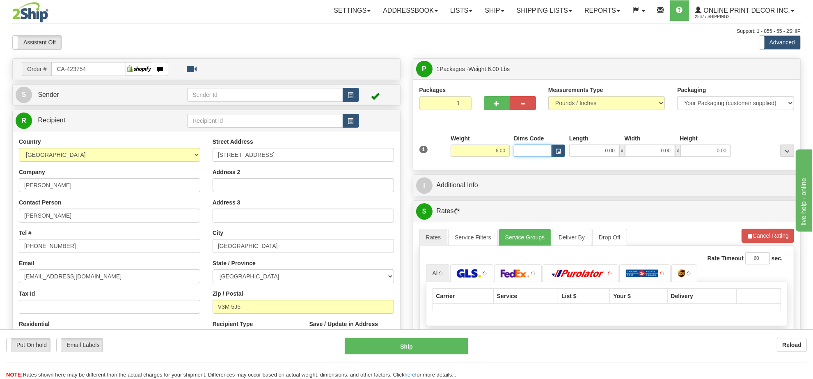
click at [549, 153] on input "Dims Code" at bounding box center [533, 150] width 38 height 12
click at [561, 152] on button "button" at bounding box center [558, 150] width 14 height 12
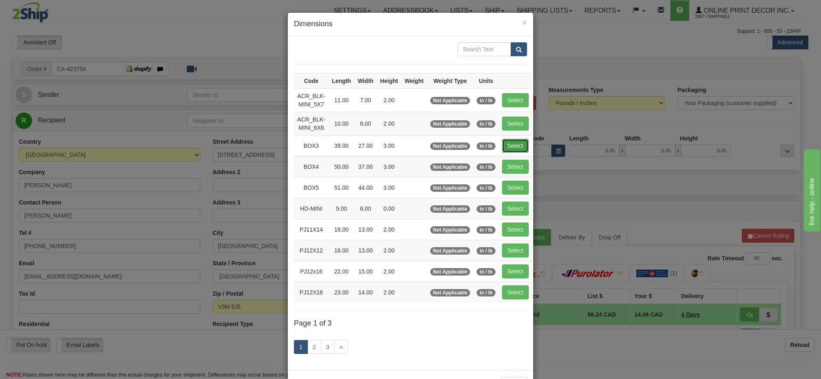
click at [522, 144] on button "Select" at bounding box center [515, 146] width 27 height 14
type input "BOX3"
type input "39.00"
type input "27.00"
type input "3.00"
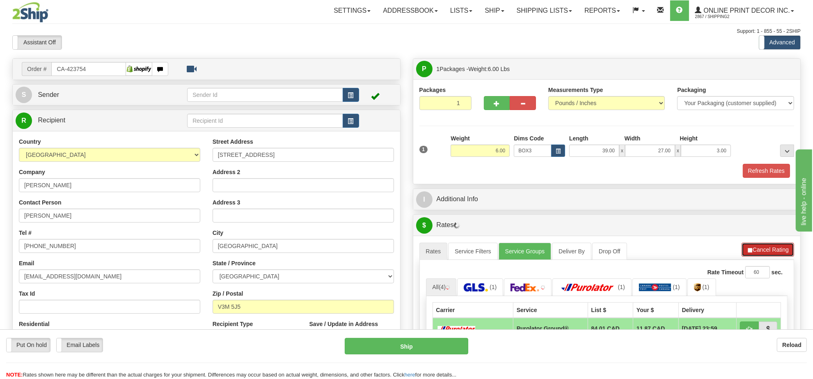
click at [744, 253] on button "Cancel Rating" at bounding box center [767, 249] width 53 height 14
click at [749, 253] on span "button" at bounding box center [749, 249] width 6 height 5
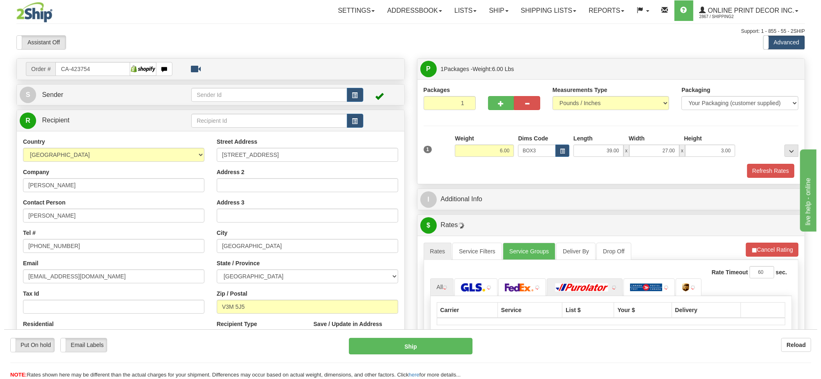
scroll to position [103, 0]
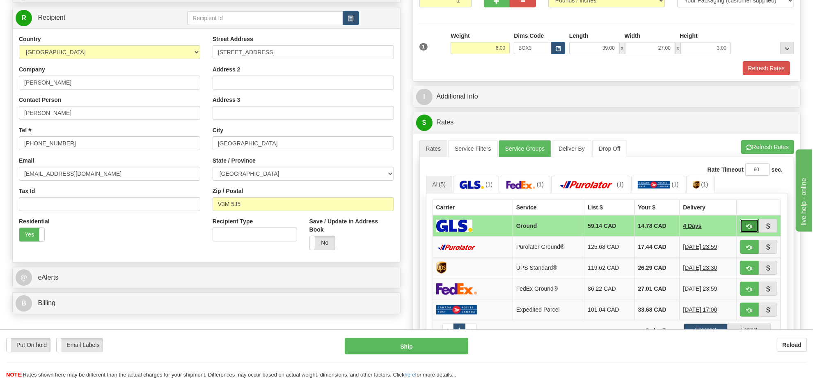
click at [748, 229] on span "button" at bounding box center [749, 226] width 6 height 5
type input "1"
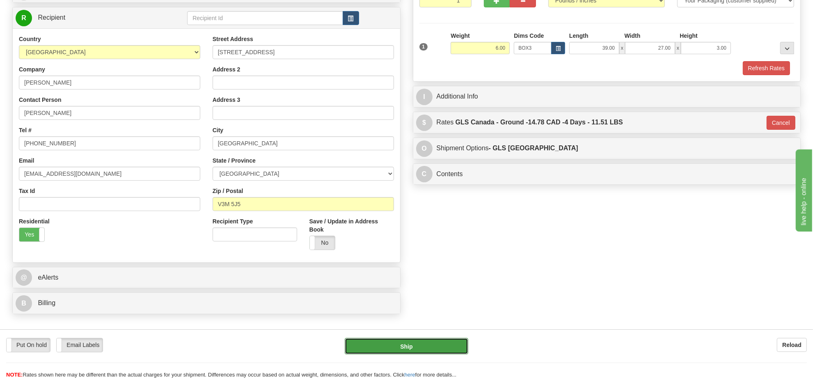
click at [448, 345] on button "Ship" at bounding box center [406, 346] width 123 height 16
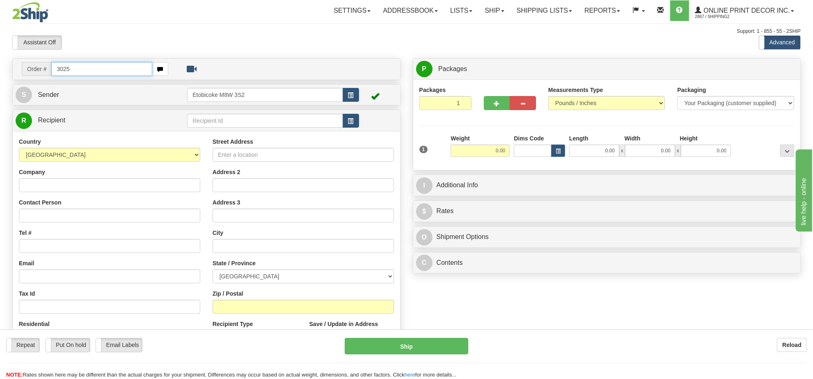
type input "3025"
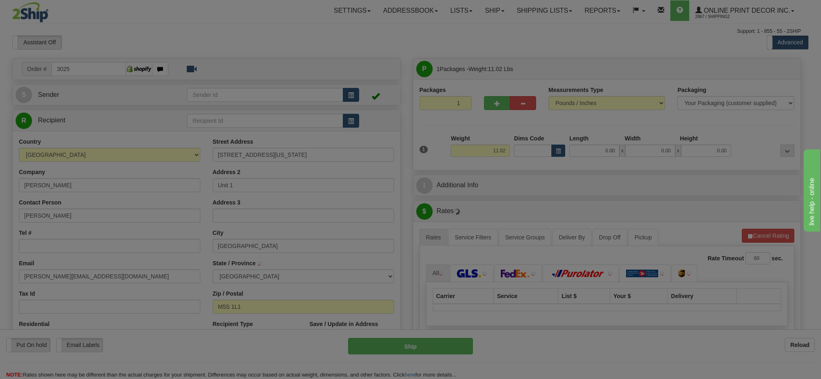
type input "TORONTO"
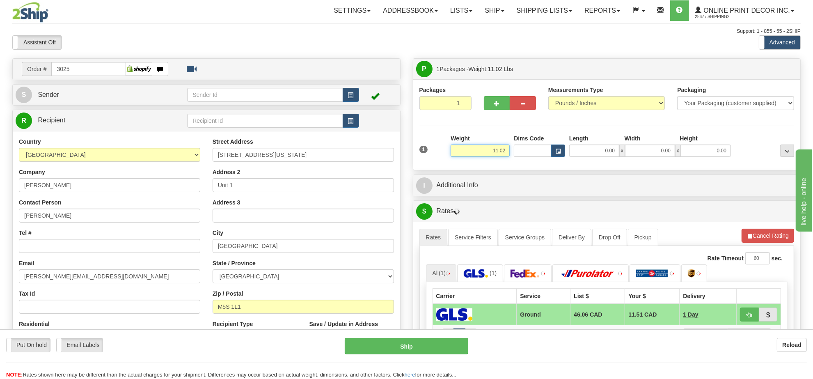
click at [496, 153] on input "11.02" at bounding box center [480, 150] width 59 height 12
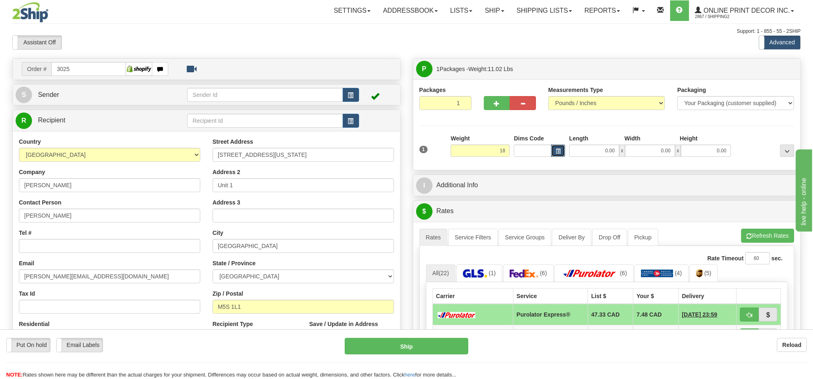
type input "18.00"
click at [556, 153] on span "button" at bounding box center [558, 151] width 5 height 5
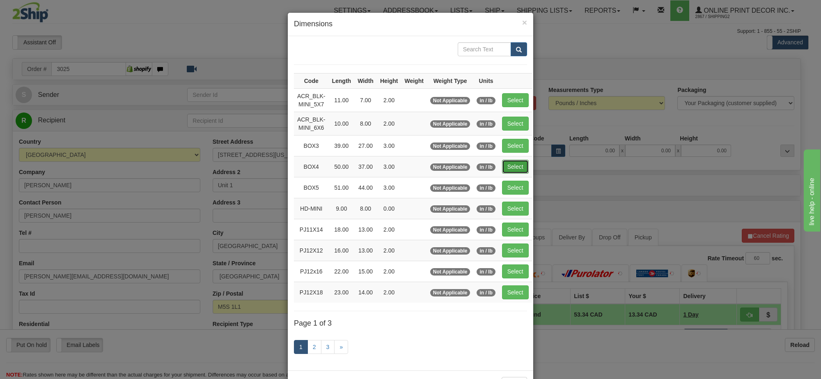
click at [516, 167] on button "Select" at bounding box center [515, 167] width 27 height 14
type input "BOX4"
type input "50.00"
type input "37.00"
type input "3.00"
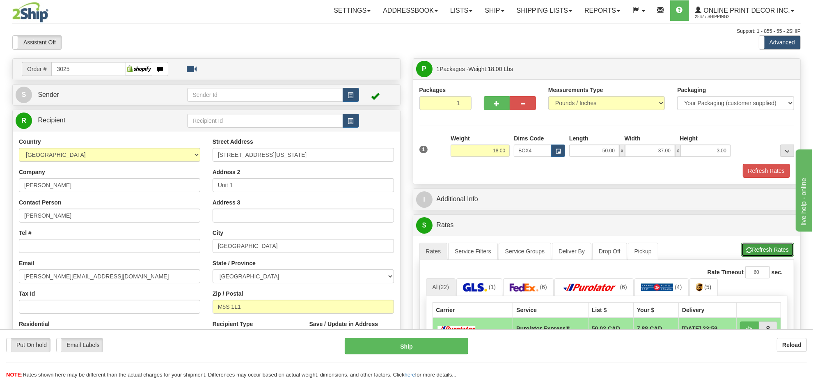
click at [788, 254] on button "Refresh Rates" at bounding box center [767, 249] width 53 height 14
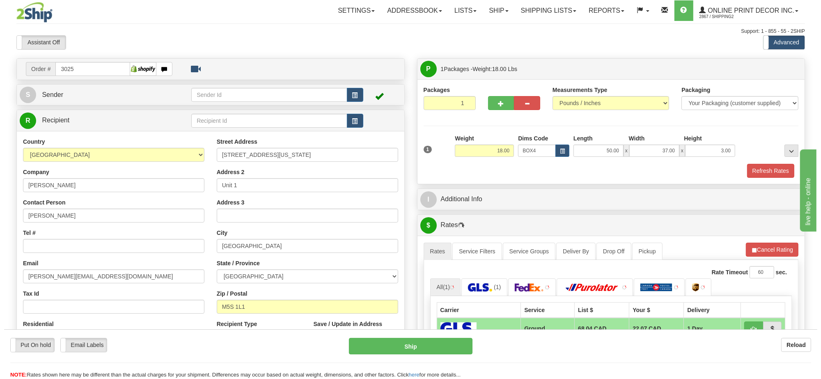
scroll to position [103, 0]
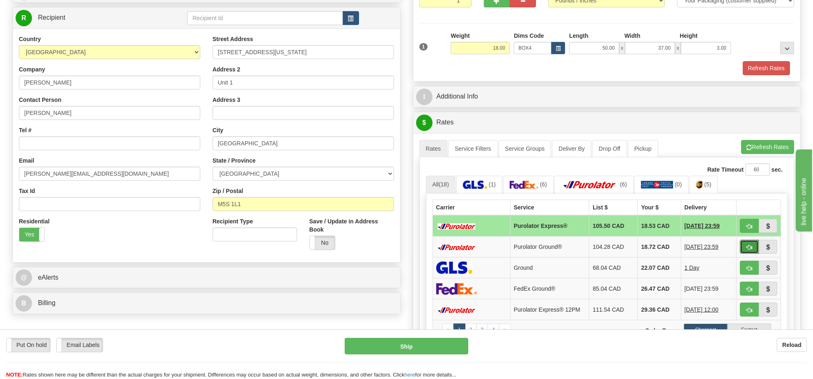
click at [747, 249] on span "button" at bounding box center [749, 247] width 6 height 5
type input "260"
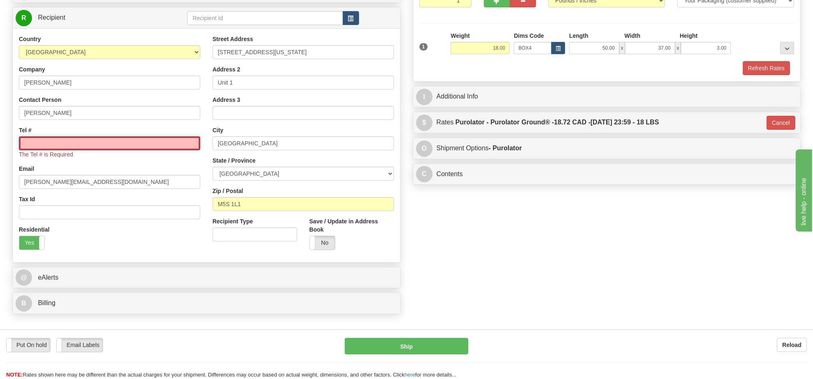
click at [106, 144] on input "Tel #" at bounding box center [109, 143] width 181 height 14
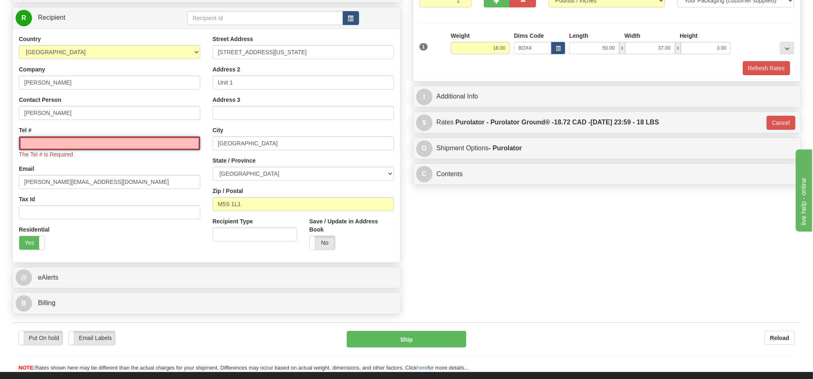
type input "416-406-6900"
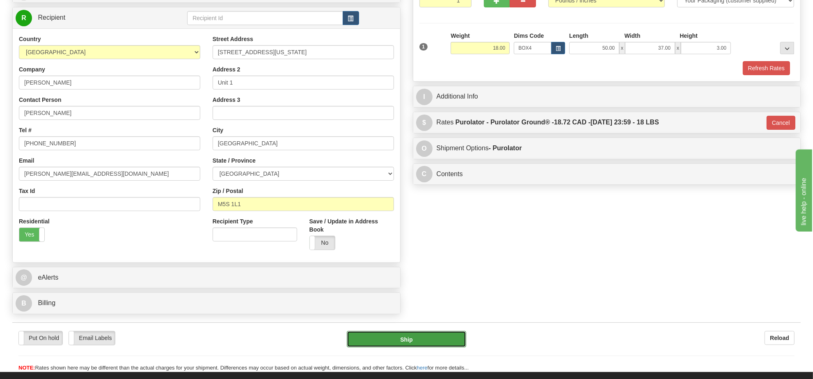
click at [403, 343] on button "Ship" at bounding box center [406, 339] width 119 height 16
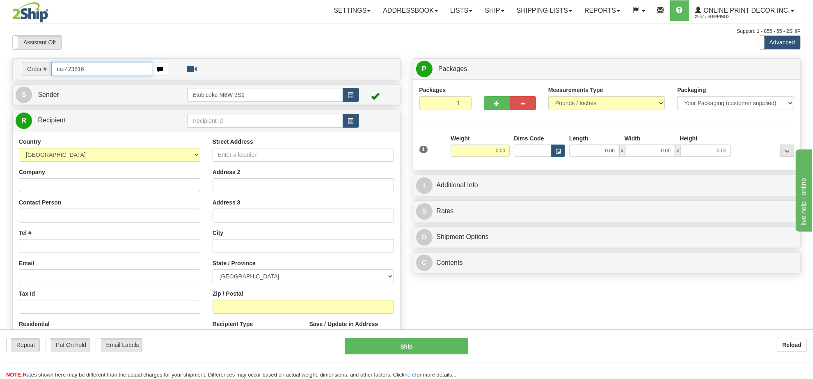
type input "ca-423816"
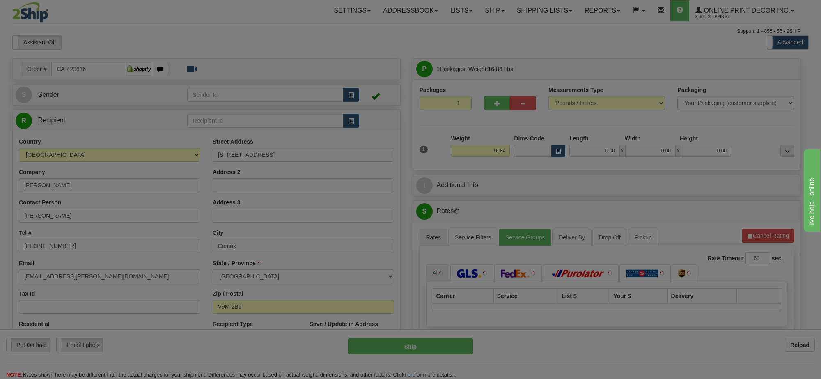
type input "COMOX"
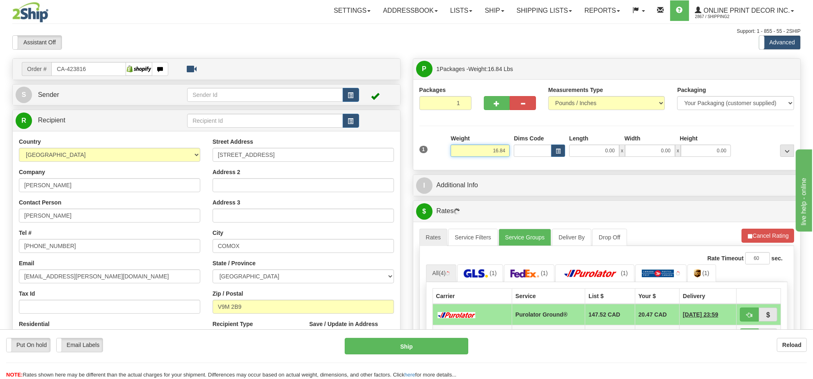
click at [493, 149] on input "16.84" at bounding box center [480, 150] width 59 height 12
type input "4.00"
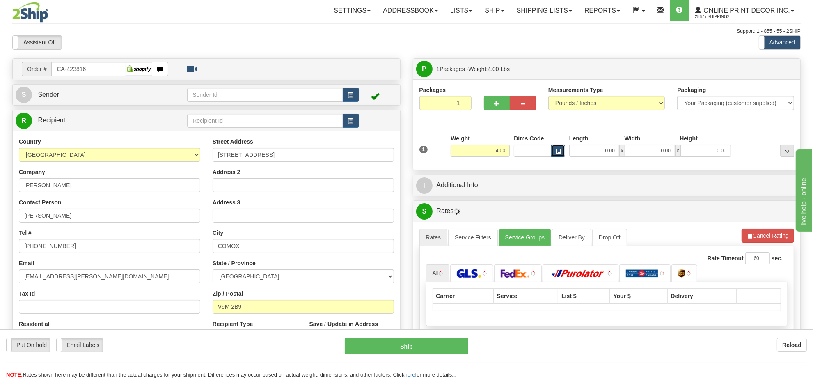
click at [559, 153] on span "button" at bounding box center [558, 151] width 5 height 5
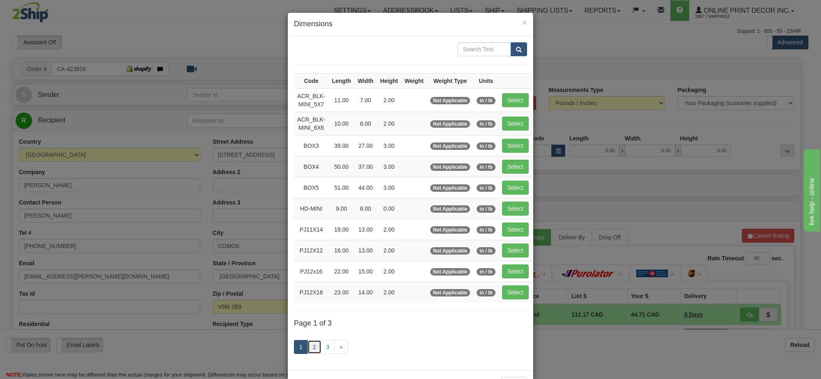
click at [311, 354] on link "2" at bounding box center [314, 347] width 14 height 14
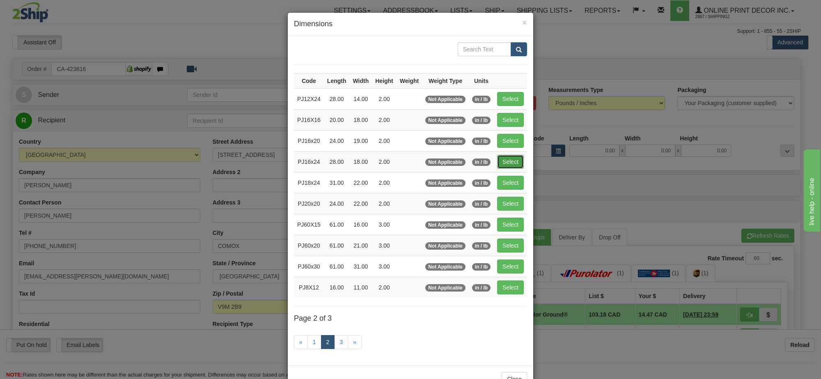
click at [509, 167] on button "Select" at bounding box center [510, 162] width 27 height 14
type input "PJ16x24"
type input "28.00"
type input "18.00"
type input "2.00"
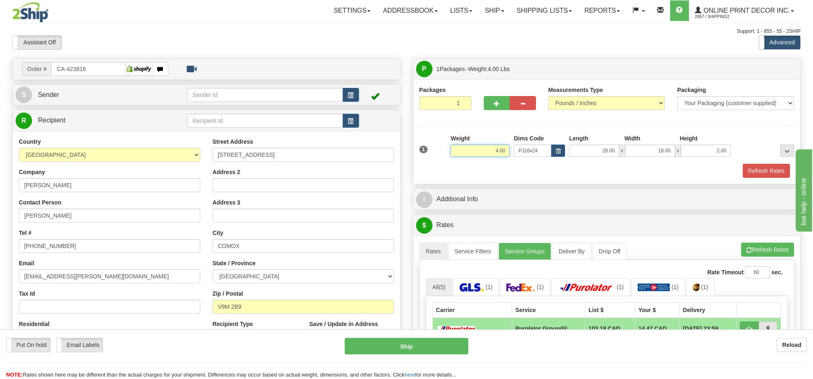
click at [477, 148] on input "4.00" at bounding box center [480, 150] width 59 height 12
type input "3.00"
click at [558, 152] on span "button" at bounding box center [558, 151] width 5 height 5
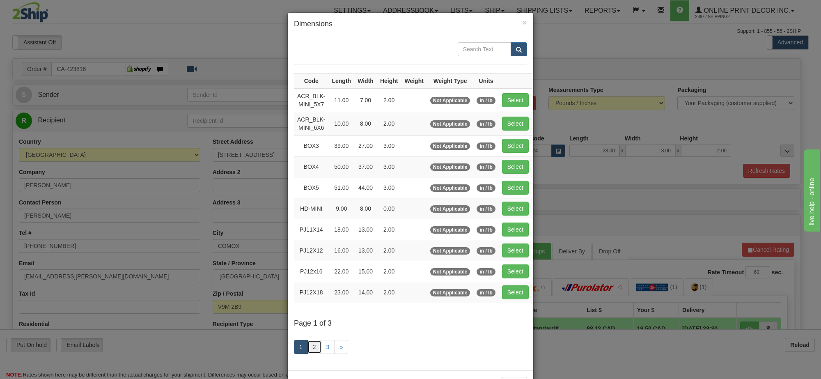
click at [310, 353] on link "2" at bounding box center [314, 347] width 14 height 14
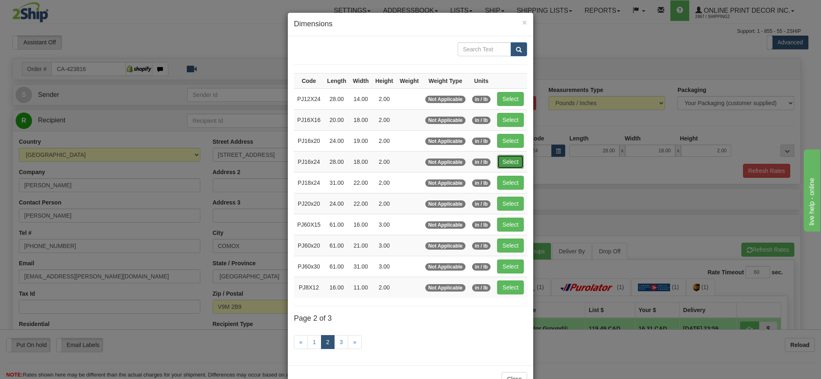
click at [519, 164] on button "Select" at bounding box center [510, 162] width 27 height 14
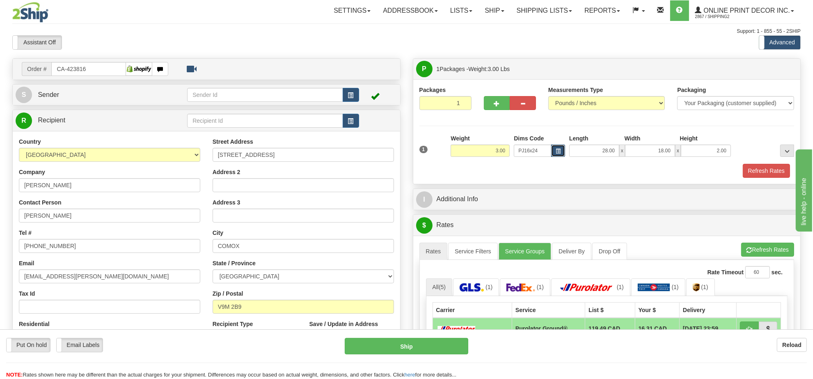
click at [556, 149] on span "button" at bounding box center [558, 151] width 5 height 5
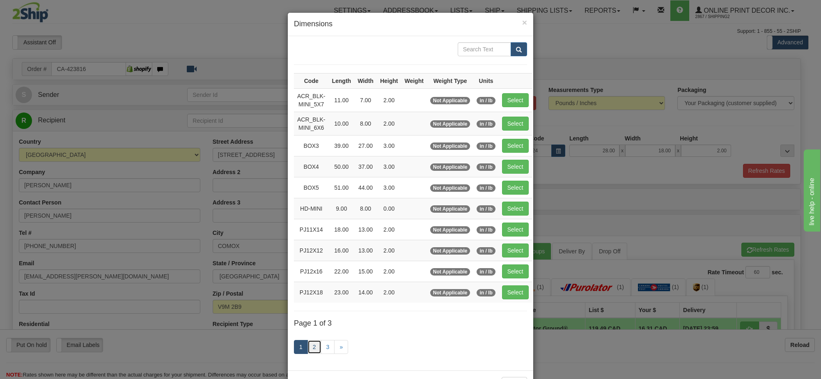
click at [313, 350] on link "2" at bounding box center [314, 347] width 14 height 14
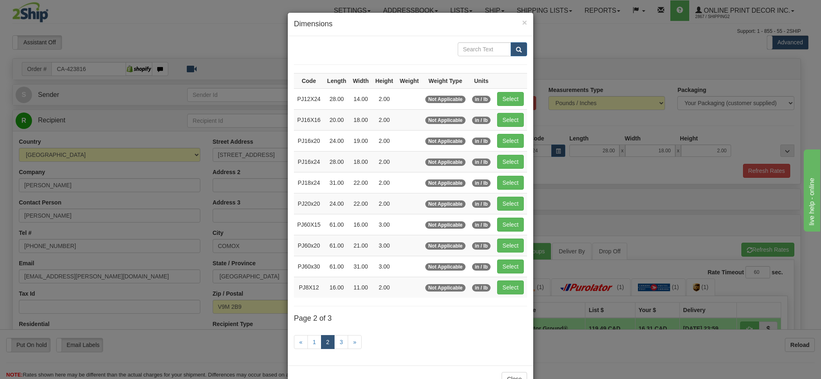
click at [629, 351] on div "× Dimensions Code Length Width Height Weight Weight Type Units PJ12X24 28.00 14…" at bounding box center [410, 189] width 821 height 379
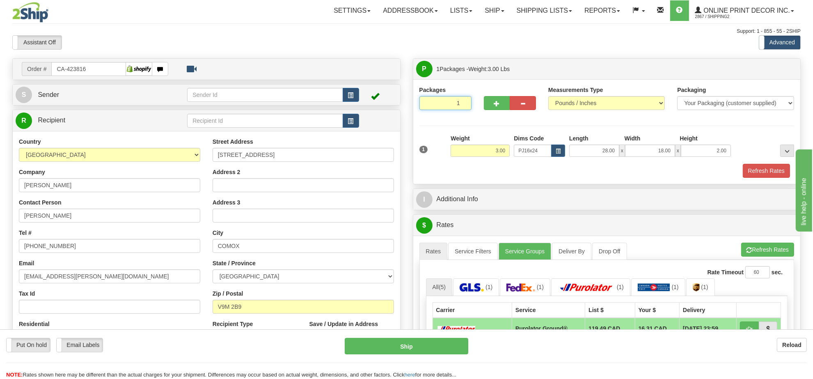
click at [455, 109] on input "1" at bounding box center [445, 103] width 52 height 14
type input "10"
radio input "true"
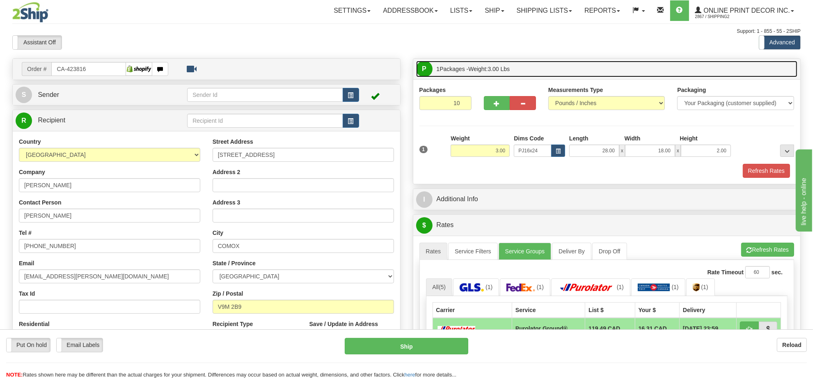
click at [723, 68] on div "P Packages 1 Packages - Weight: 3.00 Lbs Shipment Level Shipm. Package Level Pa…" at bounding box center [606, 69] width 387 height 21
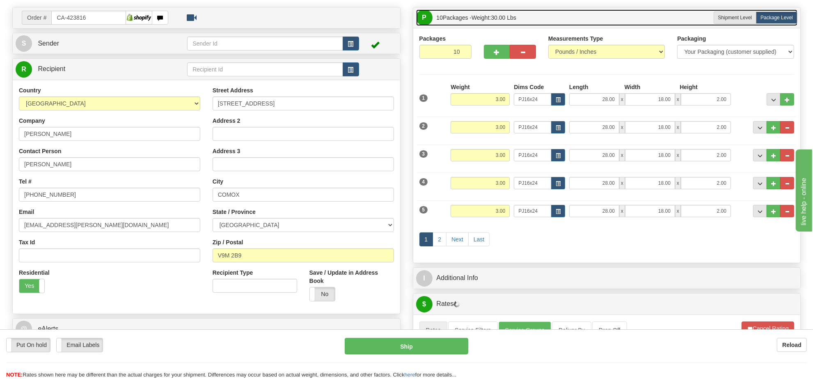
scroll to position [103, 0]
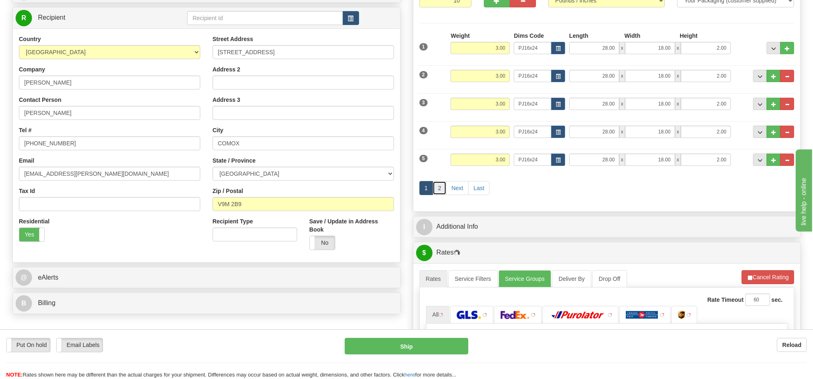
click at [444, 192] on link "2" at bounding box center [439, 188] width 14 height 14
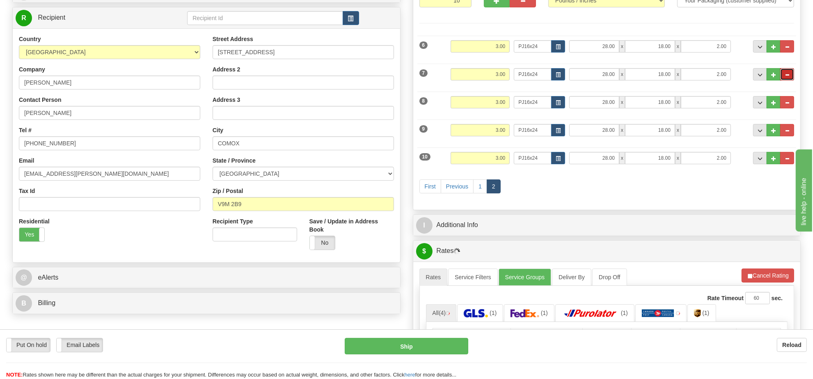
click at [784, 77] on span "..." at bounding box center [786, 75] width 5 height 5
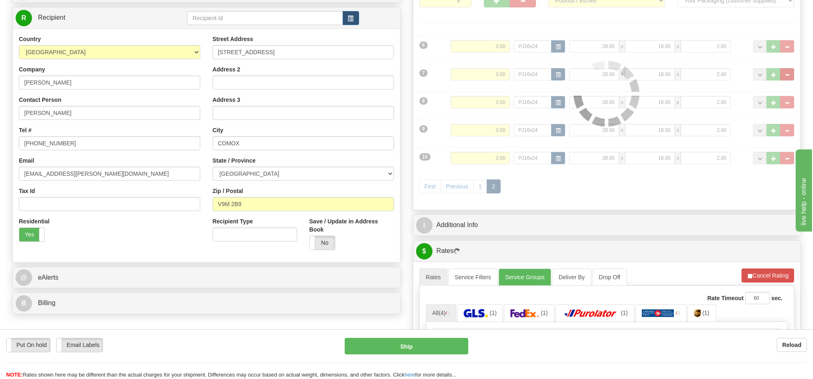
click at [784, 78] on div "Packages 9 10 Measurements Type" at bounding box center [606, 93] width 375 height 220
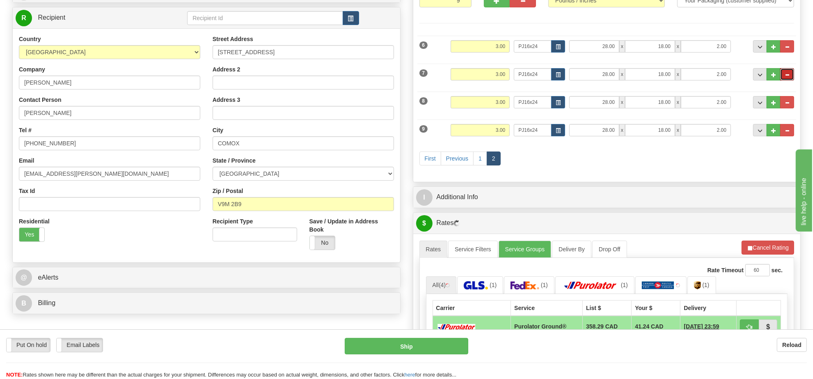
click at [784, 77] on span "..." at bounding box center [786, 75] width 5 height 5
type input "8"
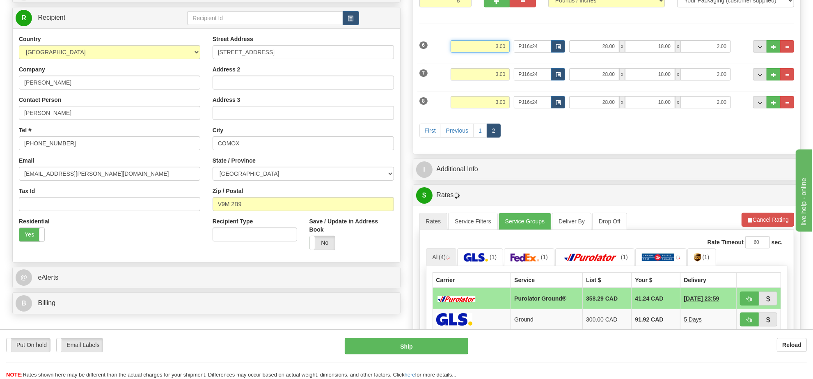
click at [492, 49] on input "3.00" at bounding box center [480, 46] width 59 height 12
type input "9.00"
click at [710, 48] on input "2.00" at bounding box center [706, 46] width 50 height 12
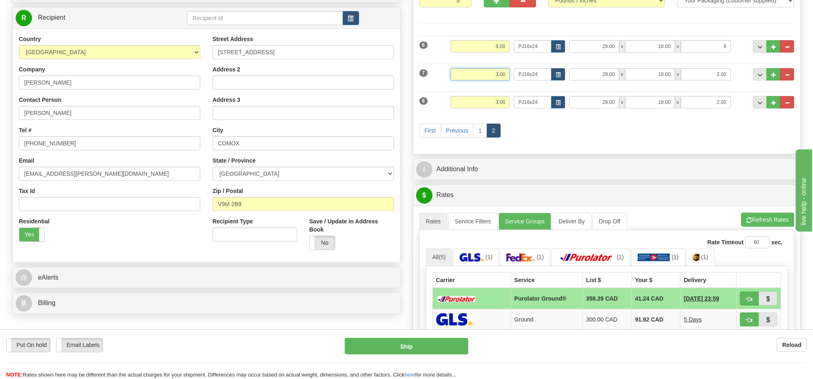
type input "6.00"
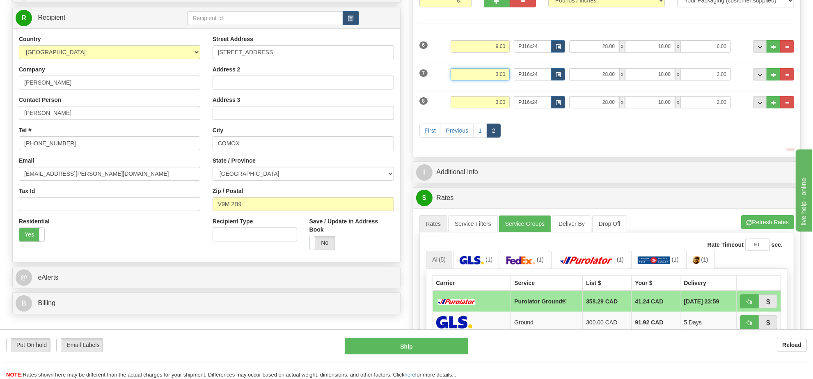
click at [493, 76] on input "3.00" at bounding box center [480, 74] width 59 height 12
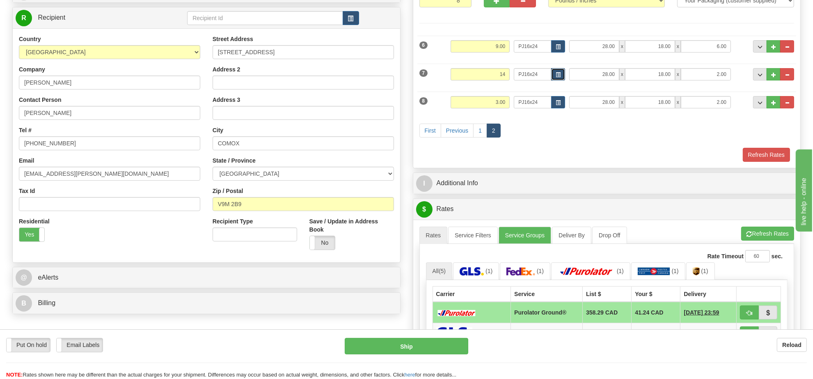
click at [563, 75] on button "button" at bounding box center [558, 74] width 14 height 12
type input "14.00"
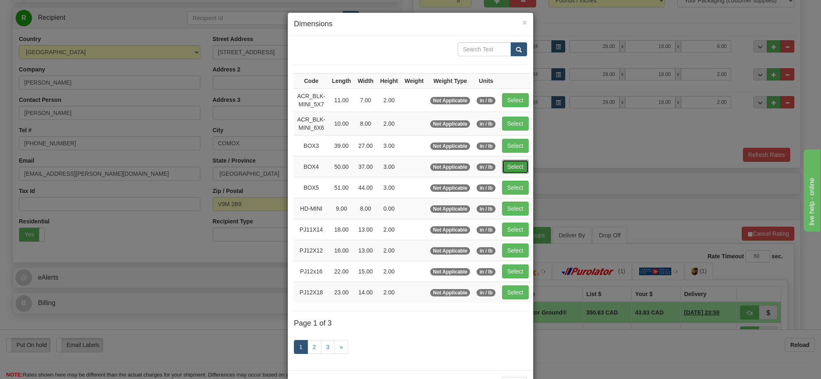
click at [511, 167] on button "Select" at bounding box center [515, 167] width 27 height 14
type input "BOX4"
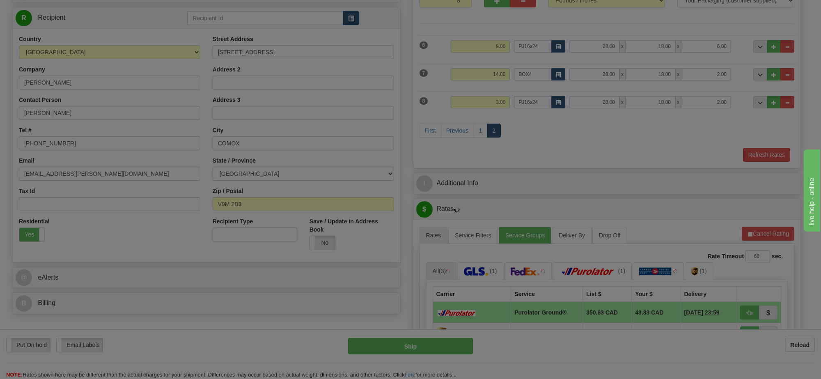
type input "50.00"
type input "37.00"
type input "3.00"
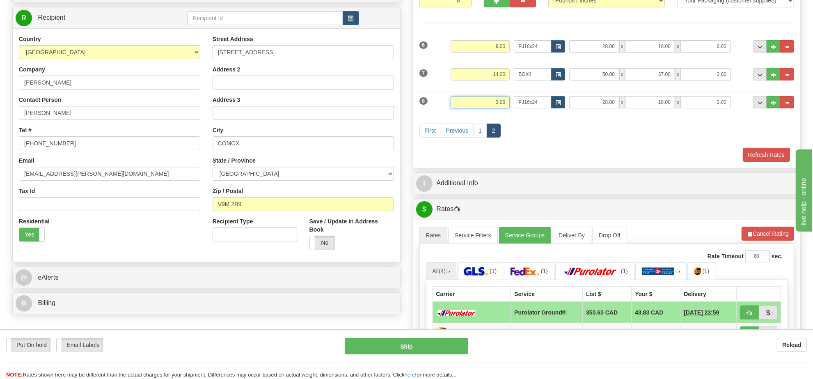
click at [488, 105] on input "3.00" at bounding box center [480, 102] width 59 height 12
click at [554, 105] on button "button" at bounding box center [558, 102] width 14 height 12
type input "9.00"
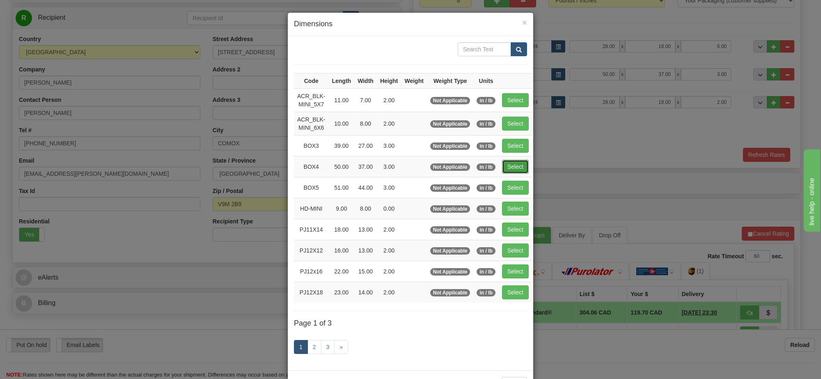
click at [511, 163] on button "Select" at bounding box center [515, 167] width 27 height 14
type input "BOX4"
type input "50.00"
type input "37.00"
type input "3.00"
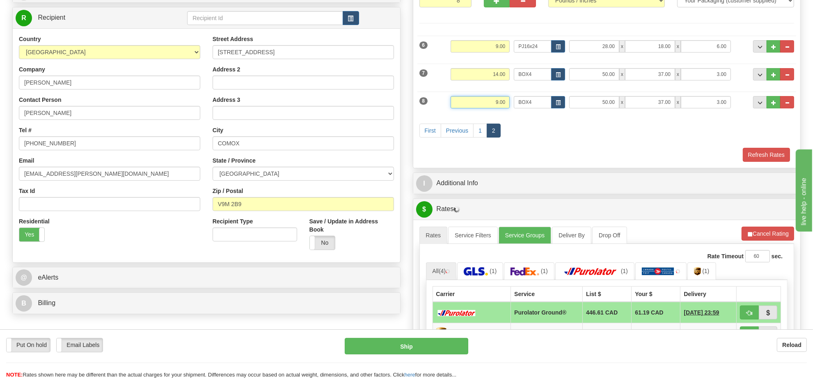
click at [483, 106] on input "9.00" at bounding box center [480, 102] width 59 height 12
click at [753, 238] on li "Refresh Rates Cancel Rating" at bounding box center [767, 233] width 53 height 14
type input "11.00"
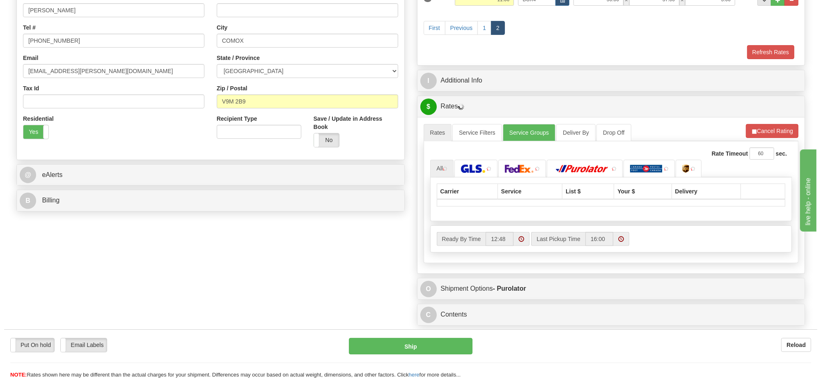
scroll to position [256, 0]
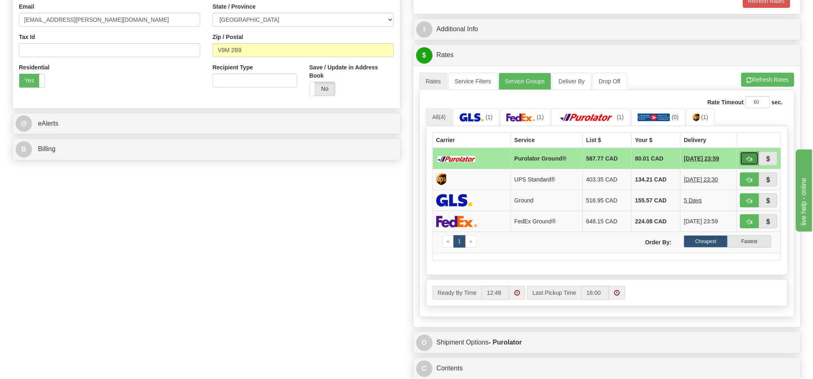
click at [746, 160] on span "button" at bounding box center [749, 158] width 6 height 5
type input "260"
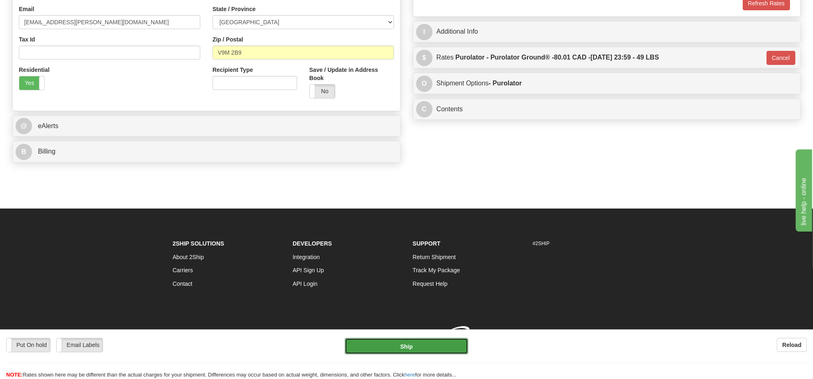
click at [456, 342] on button "Ship" at bounding box center [406, 346] width 123 height 16
